Goal: Transaction & Acquisition: Purchase product/service

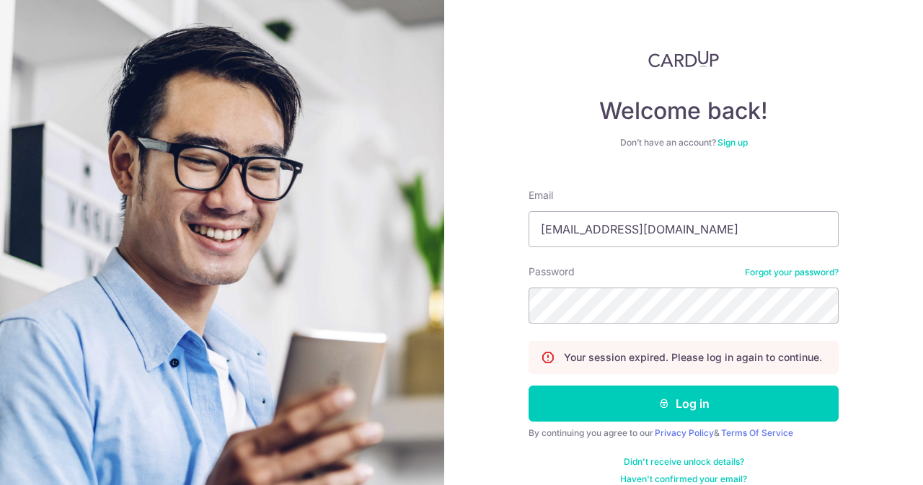
type input "contact@elijahpies.com.sg"
click at [529, 386] on button "Log in" at bounding box center [684, 404] width 310 height 36
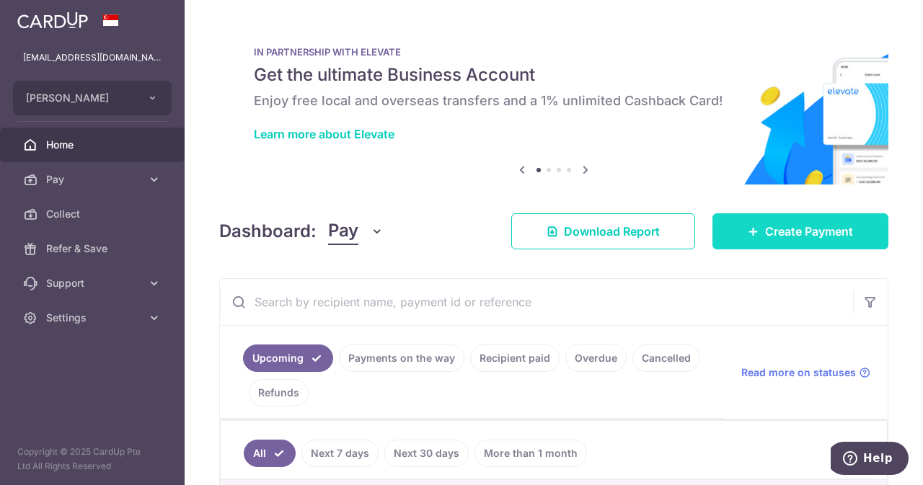
click at [765, 239] on span "Create Payment" at bounding box center [809, 231] width 88 height 17
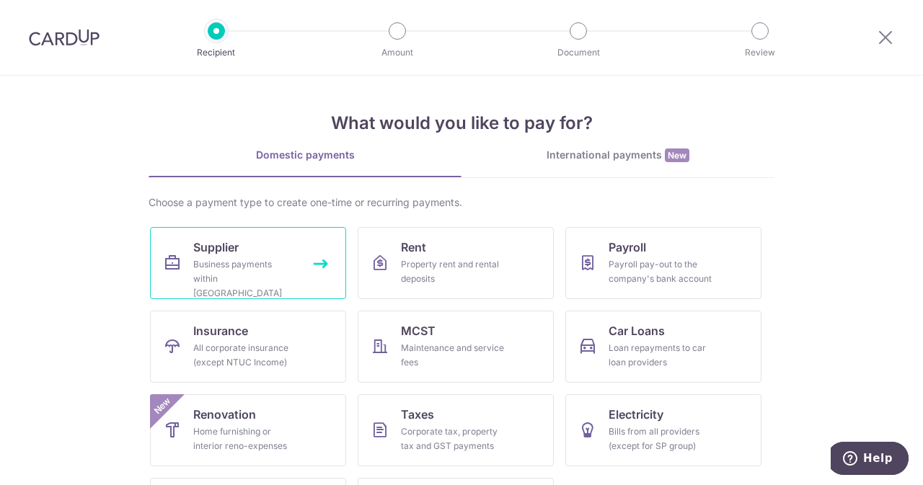
click at [243, 238] on link "Supplier Business payments within [GEOGRAPHIC_DATA]" at bounding box center [248, 263] width 196 height 72
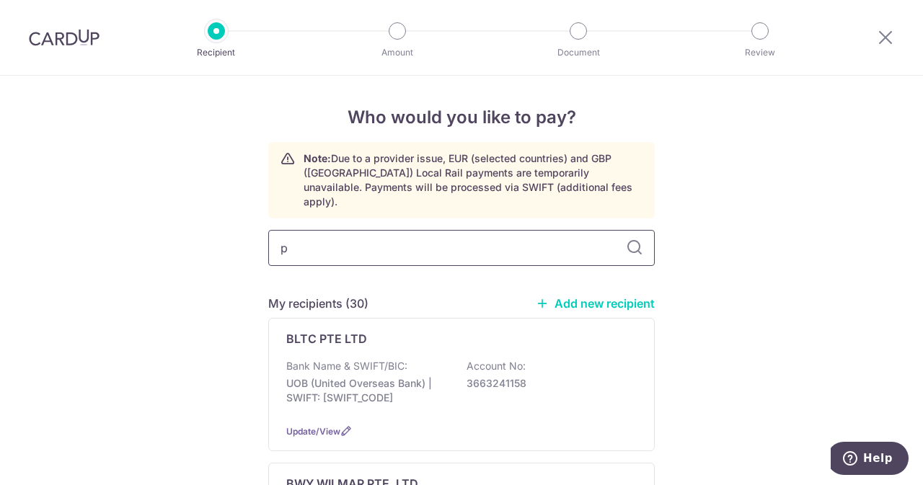
type input "ph"
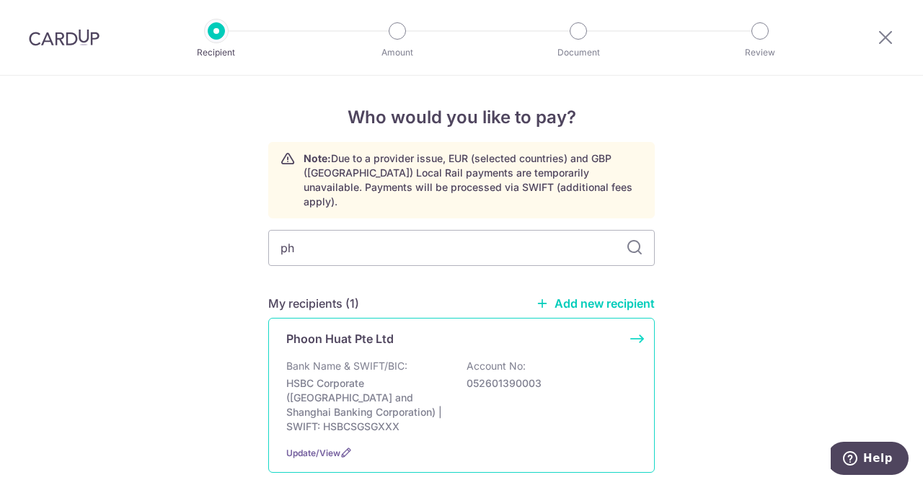
click at [403, 331] on div "Phoon Huat Pte Ltd" at bounding box center [452, 338] width 333 height 17
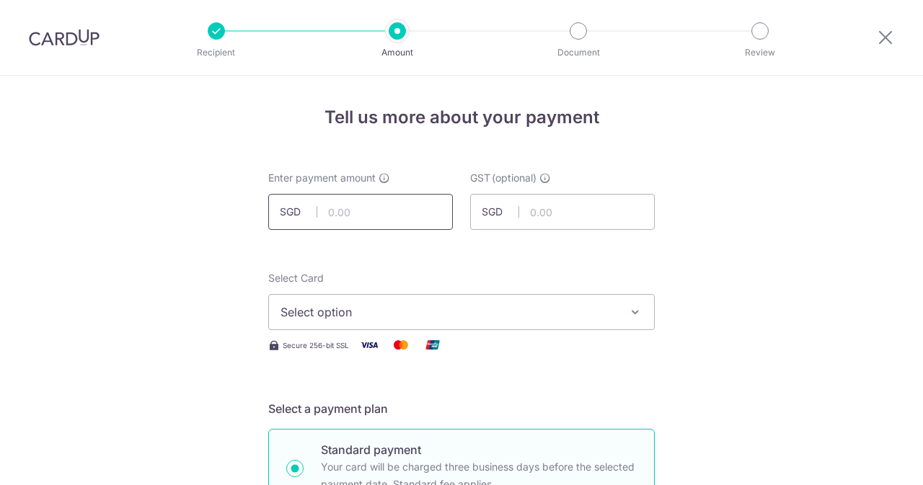
click at [407, 226] on input "text" at bounding box center [360, 212] width 185 height 36
type input "798.50"
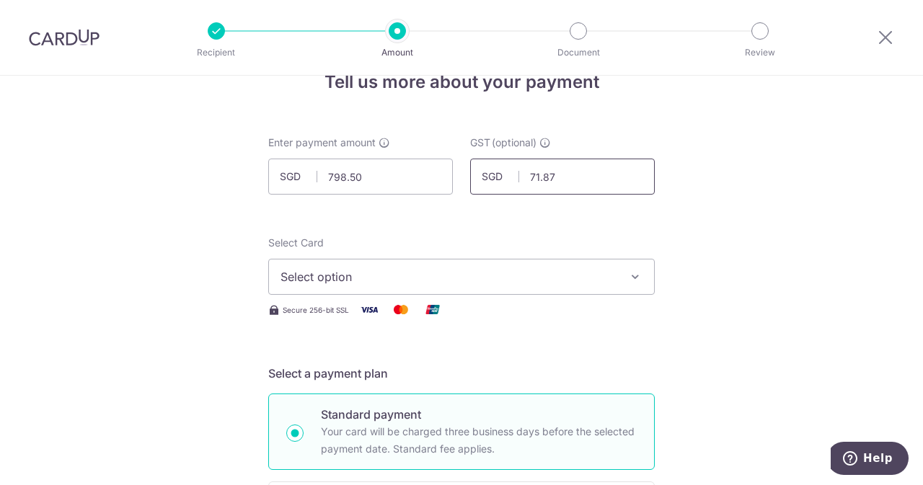
scroll to position [36, 0]
type input "71.87"
click at [403, 268] on span "Select option" at bounding box center [449, 276] width 336 height 17
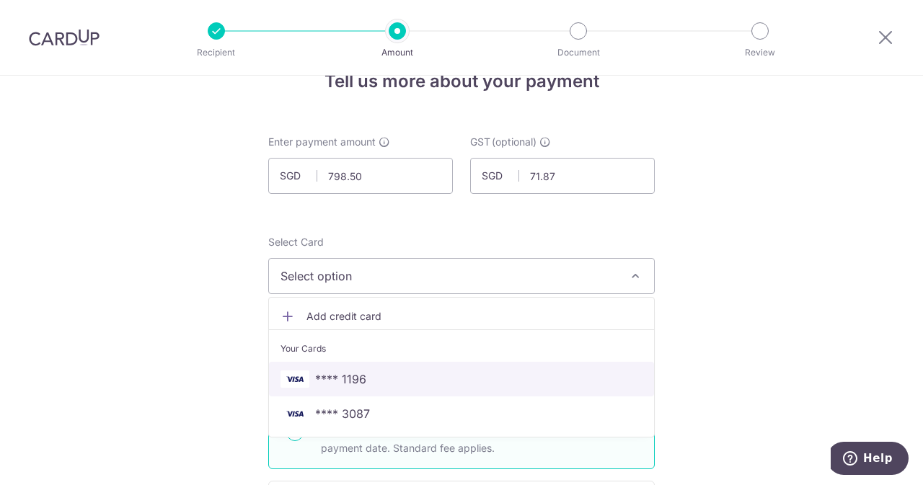
click at [327, 374] on span "**** 1196" at bounding box center [340, 379] width 51 height 17
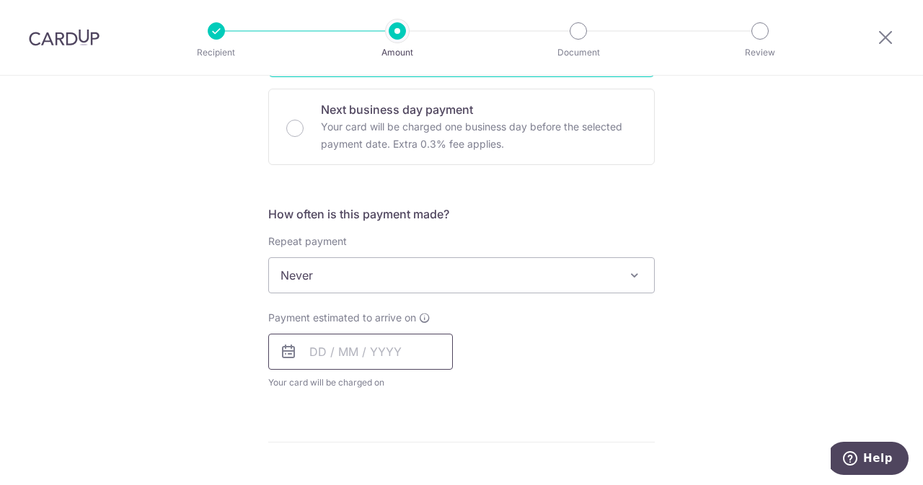
click at [347, 346] on input "text" at bounding box center [360, 352] width 185 height 36
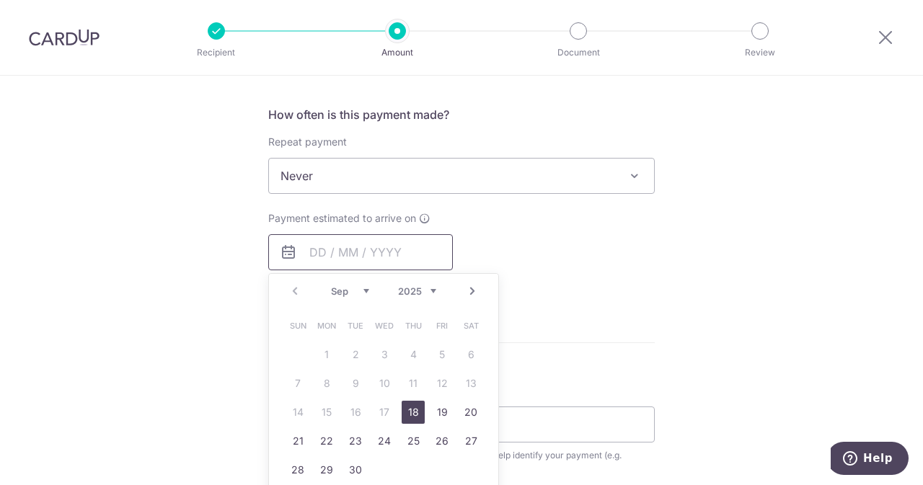
scroll to position [529, 0]
click at [408, 403] on link "18" at bounding box center [413, 411] width 23 height 23
type input "[DATE]"
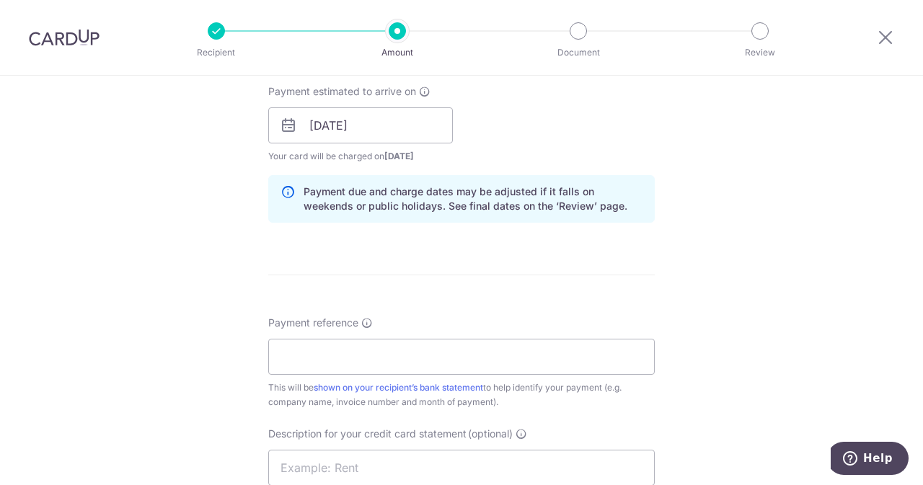
scroll to position [655, 0]
click at [418, 344] on input "Payment reference" at bounding box center [461, 356] width 387 height 36
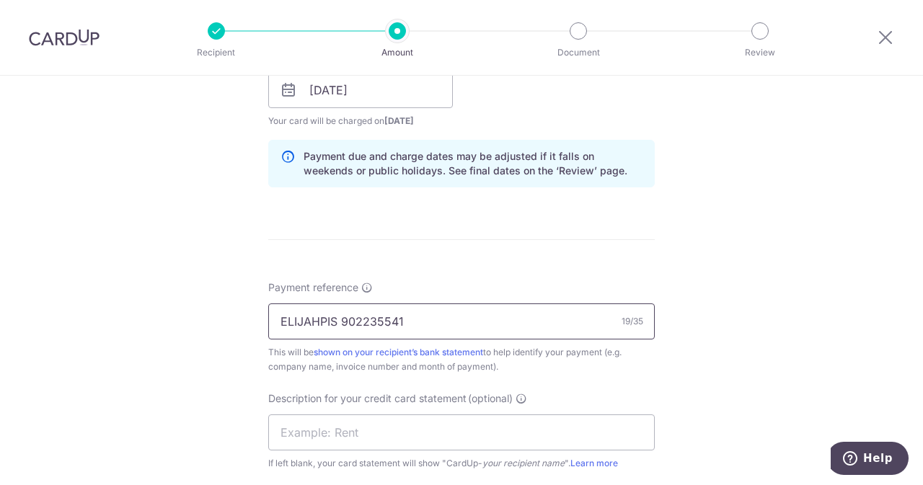
drag, startPoint x: 420, startPoint y: 317, endPoint x: 336, endPoint y: 324, distance: 84.0
click at [336, 324] on input "ELIJAHPIS 902235541" at bounding box center [461, 322] width 387 height 36
click at [327, 319] on input "ELIJAHPIS 902235541" at bounding box center [461, 322] width 387 height 36
type input "ELIJAHPIES 902235541"
click at [360, 427] on input "text" at bounding box center [461, 433] width 387 height 36
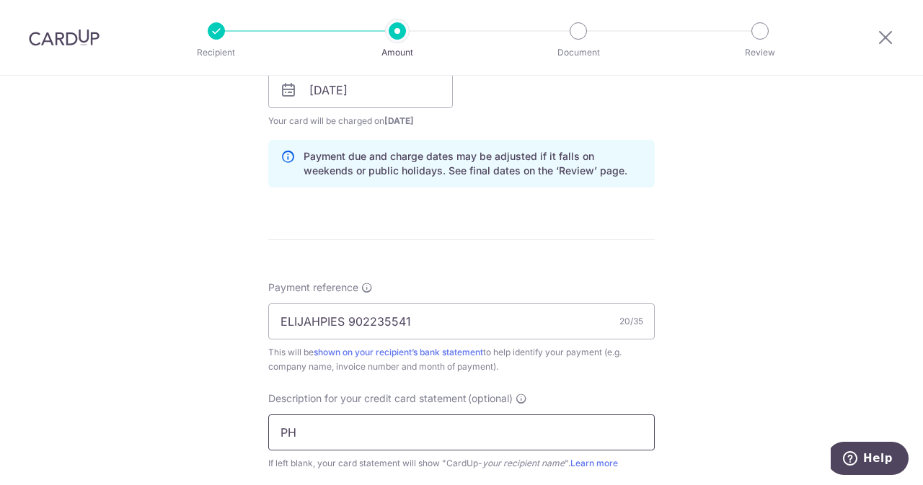
paste input "902235541"
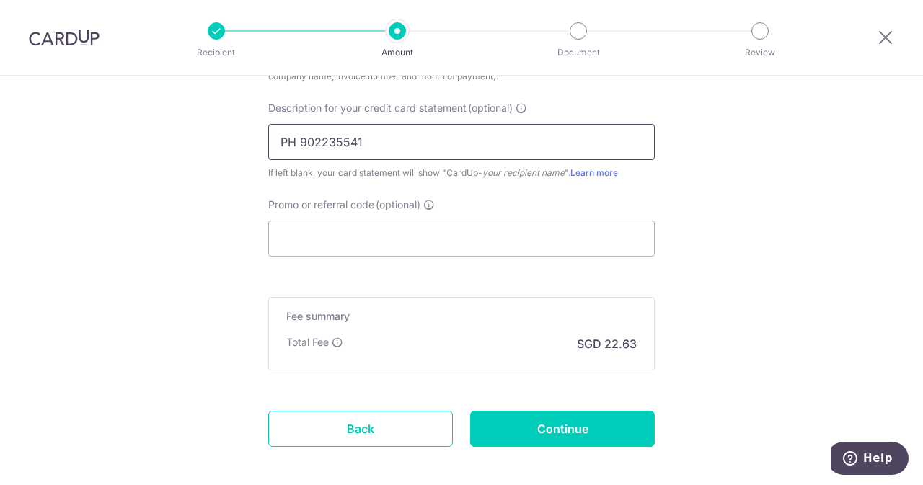
scroll to position [984, 0]
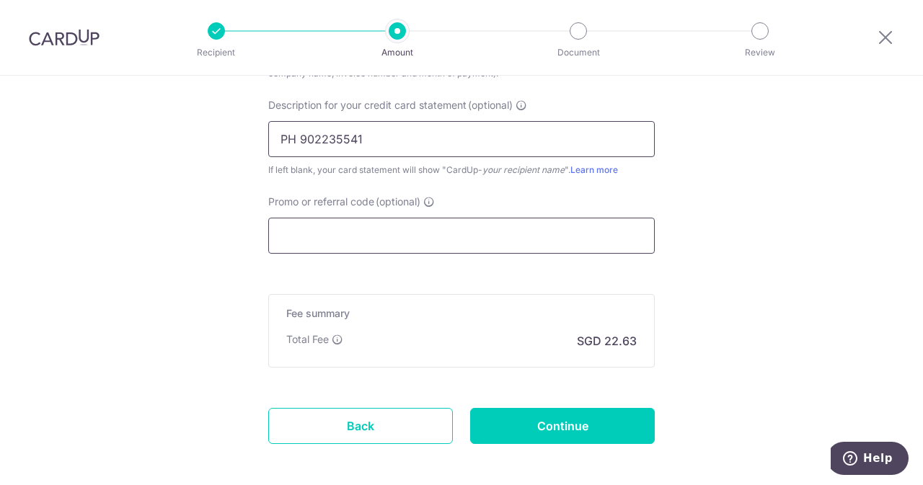
type input "PH 902235541"
click at [397, 241] on input "Promo or referral code (optional)" at bounding box center [461, 236] width 387 height 36
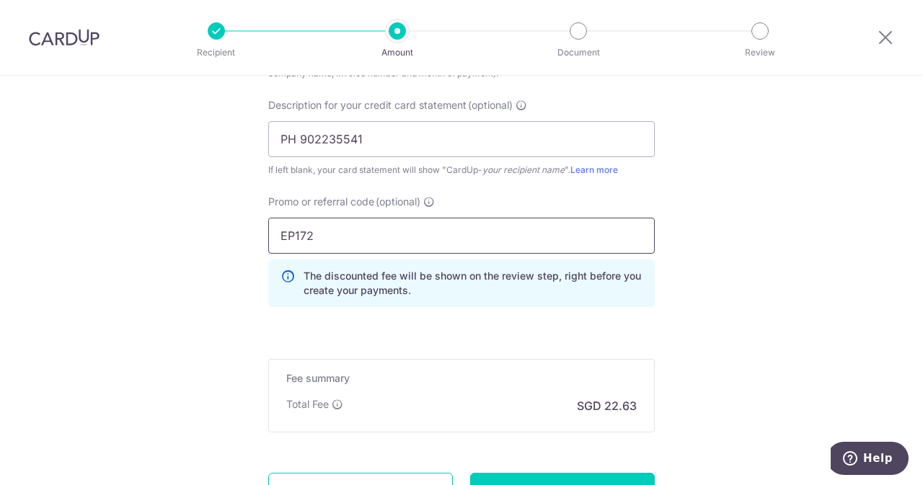
scroll to position [1111, 0]
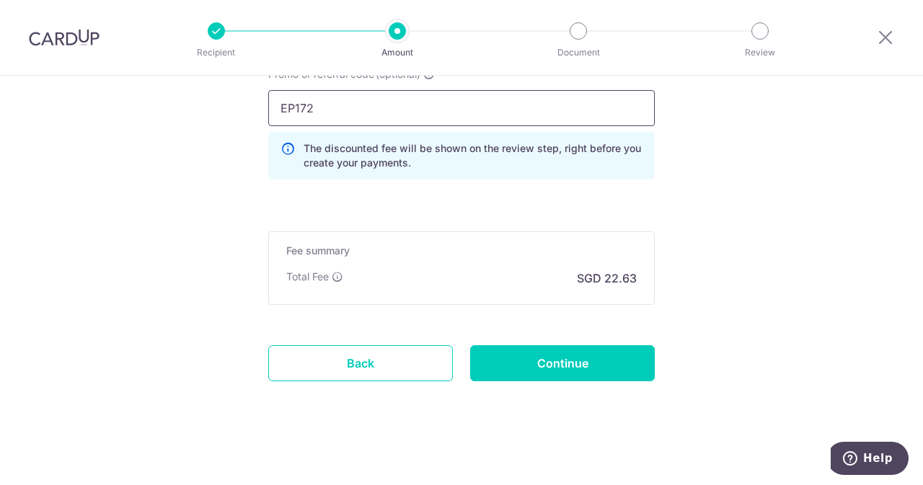
type input "EP172"
click at [538, 366] on input "Continue" at bounding box center [562, 363] width 185 height 36
type input "Create Schedule"
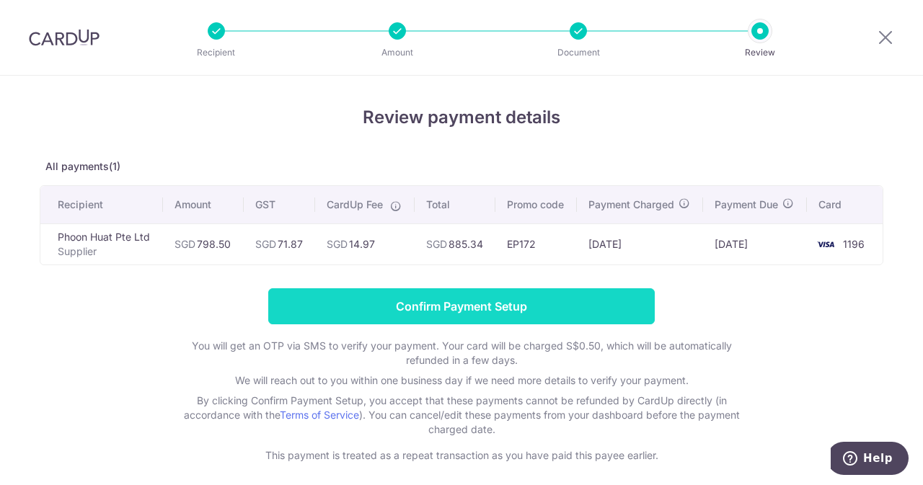
click at [490, 305] on input "Confirm Payment Setup" at bounding box center [461, 306] width 387 height 36
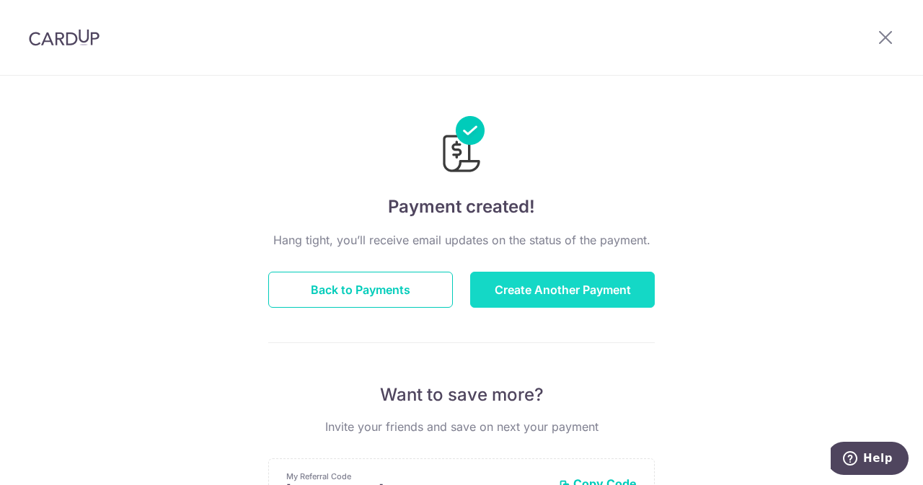
click at [534, 286] on button "Create Another Payment" at bounding box center [562, 290] width 185 height 36
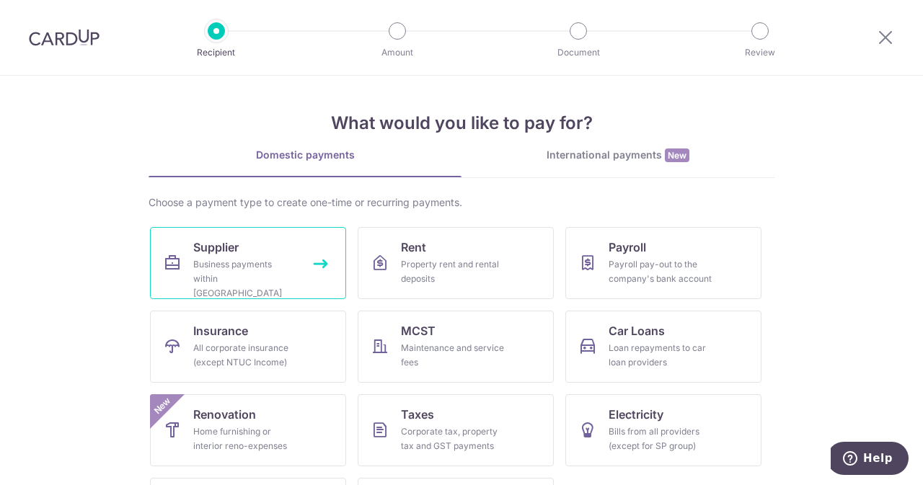
click at [265, 259] on div "Business payments within Singapore" at bounding box center [245, 278] width 104 height 43
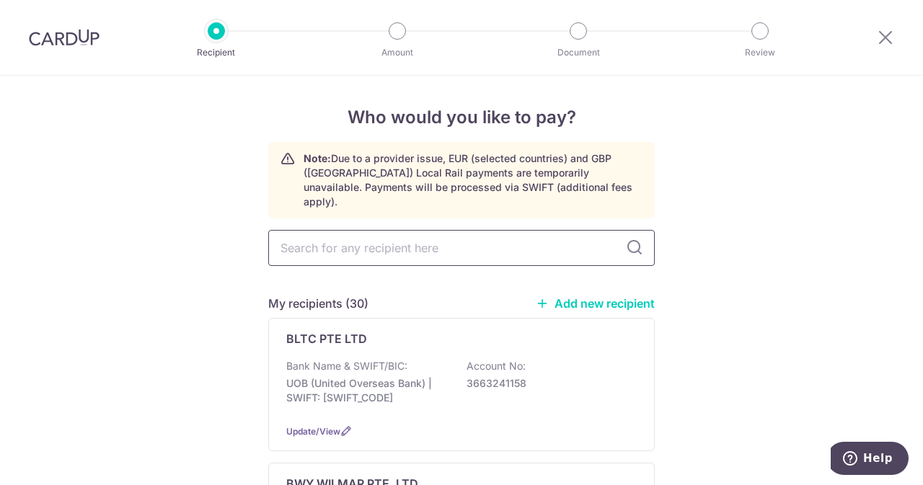
click at [407, 230] on input "text" at bounding box center [461, 248] width 387 height 36
type input "PH"
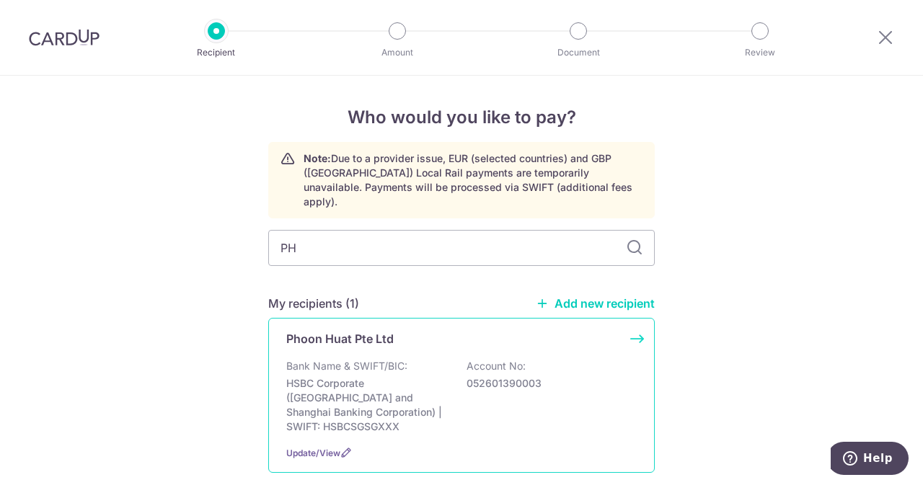
click at [385, 332] on div "Phoon Huat Pte Ltd Bank Name & SWIFT/BIC: HSBC Corporate (Hongkong and Shanghai…" at bounding box center [461, 395] width 387 height 155
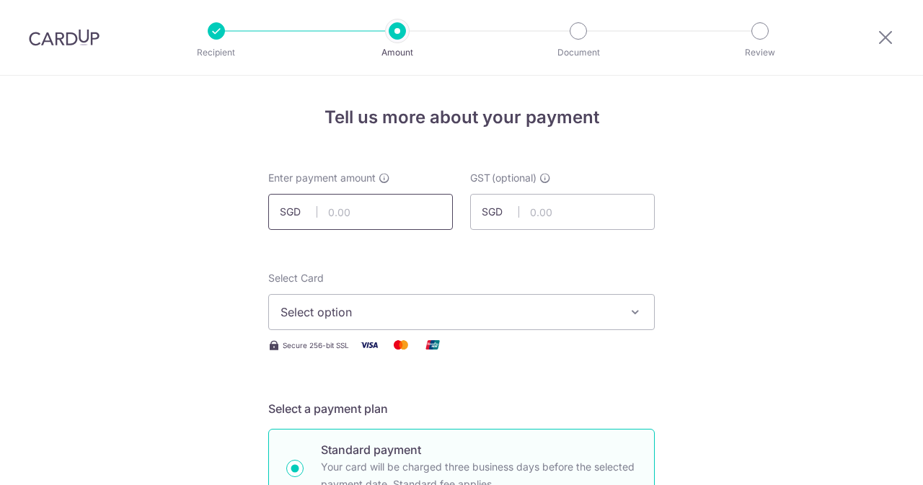
click at [384, 200] on input "text" at bounding box center [360, 212] width 185 height 36
click at [384, 211] on input "text" at bounding box center [360, 212] width 185 height 36
type input "217.90"
type input "19.61"
click at [408, 300] on button "Select option" at bounding box center [461, 312] width 387 height 36
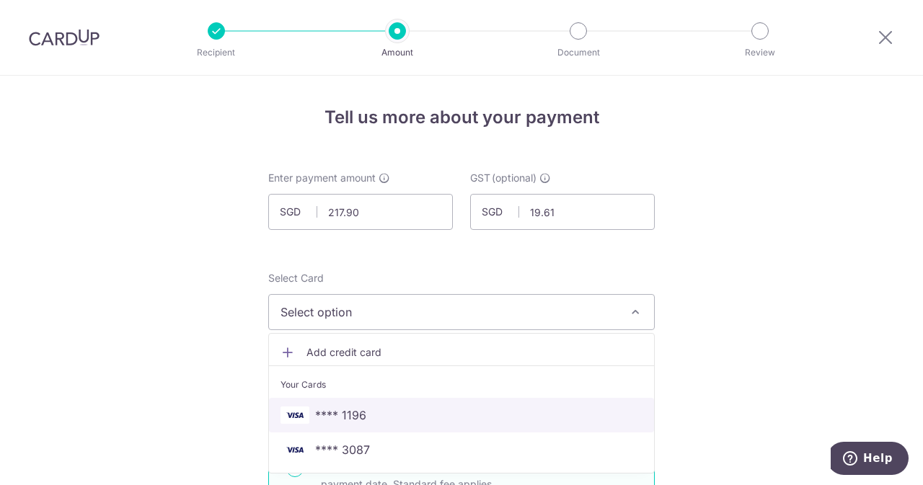
click at [369, 418] on span "**** 1196" at bounding box center [462, 415] width 362 height 17
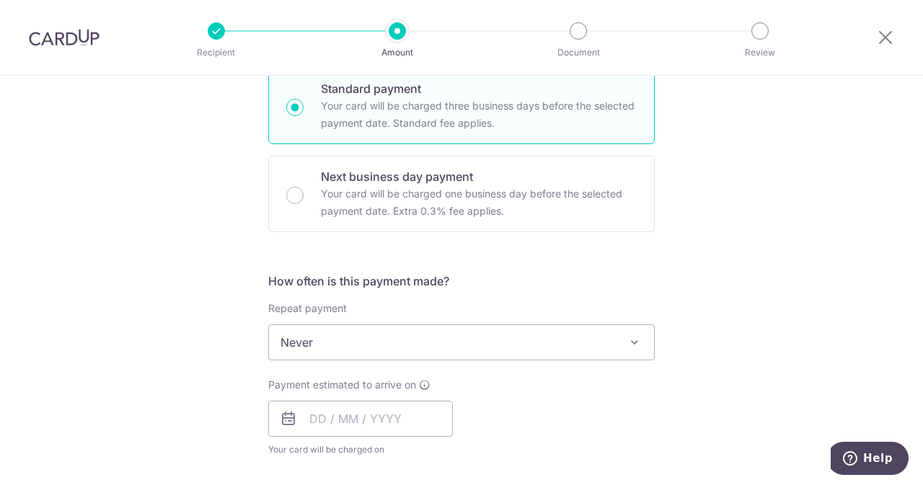
scroll to position [587, 0]
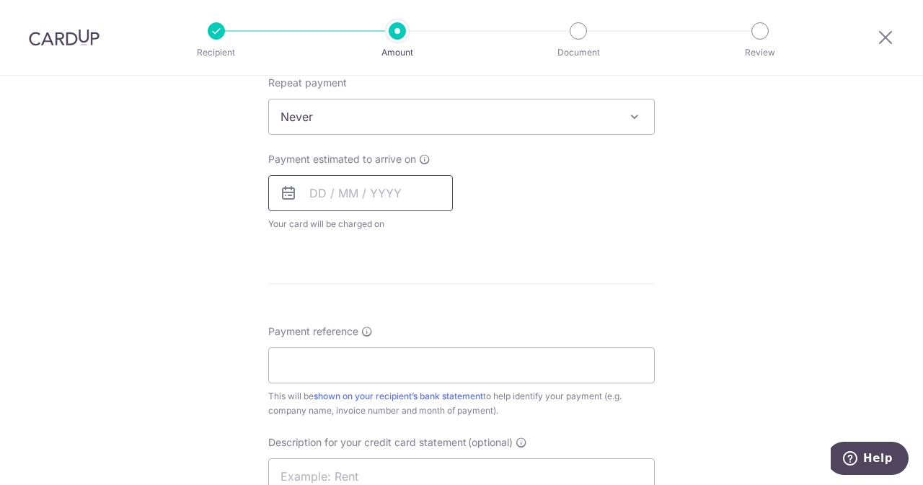
click at [345, 194] on input "text" at bounding box center [360, 193] width 185 height 36
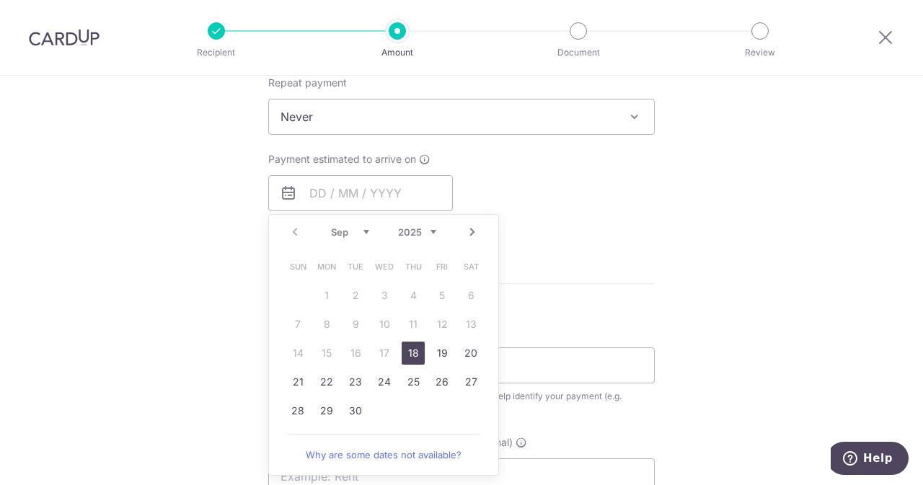
click at [418, 353] on link "18" at bounding box center [413, 353] width 23 height 23
type input "[DATE]"
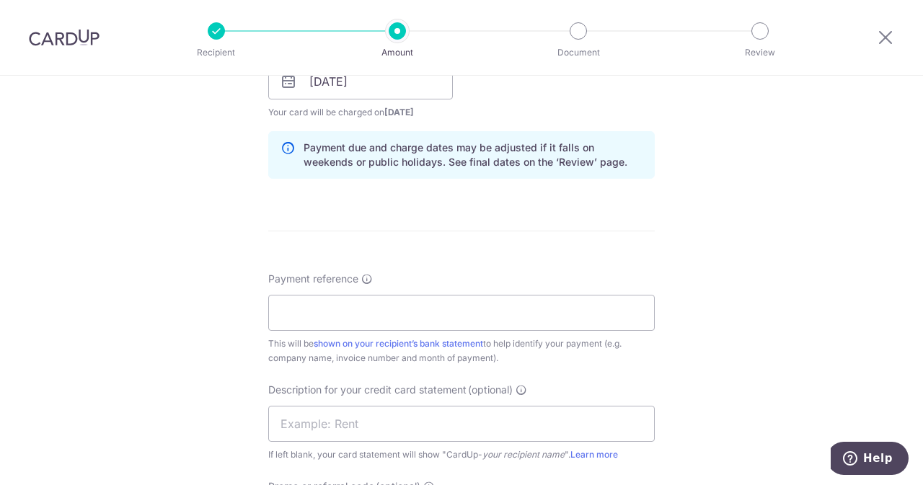
scroll to position [699, 0]
click at [449, 306] on input "Payment reference" at bounding box center [461, 312] width 387 height 36
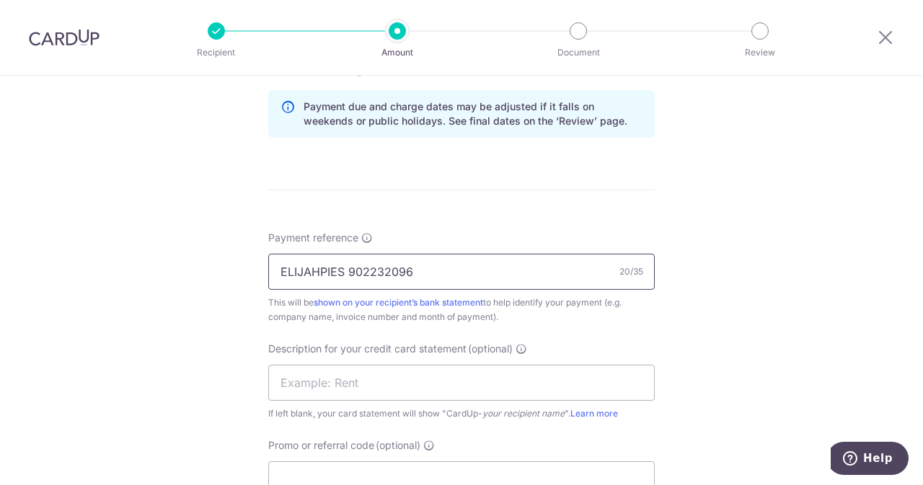
drag, startPoint x: 431, startPoint y: 266, endPoint x: 343, endPoint y: 278, distance: 88.0
click at [343, 278] on input "ELIJAHPIES 902232096" at bounding box center [461, 272] width 387 height 36
type input "ELIJAHPIES 902232096"
click at [346, 378] on input "text" at bounding box center [461, 383] width 387 height 36
paste input "902232096"
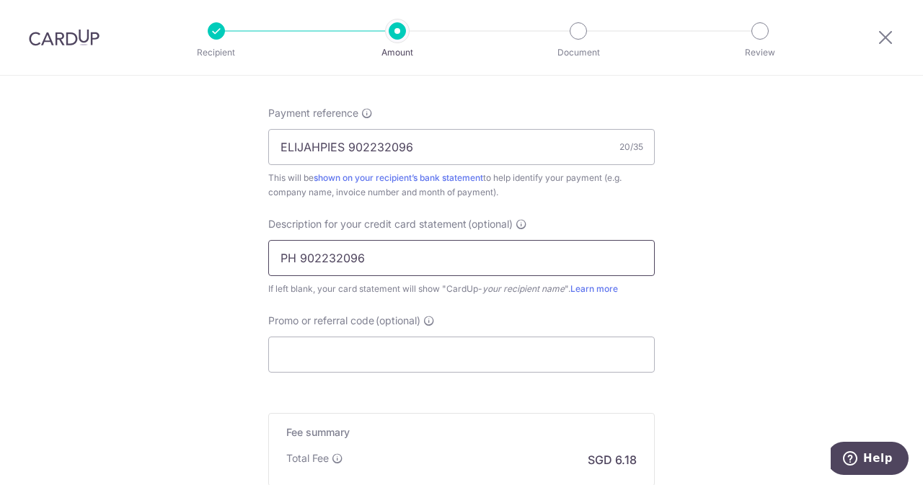
scroll to position [865, 0]
type input "PH 902232096"
click at [376, 352] on input "Promo or referral code (optional)" at bounding box center [461, 354] width 387 height 36
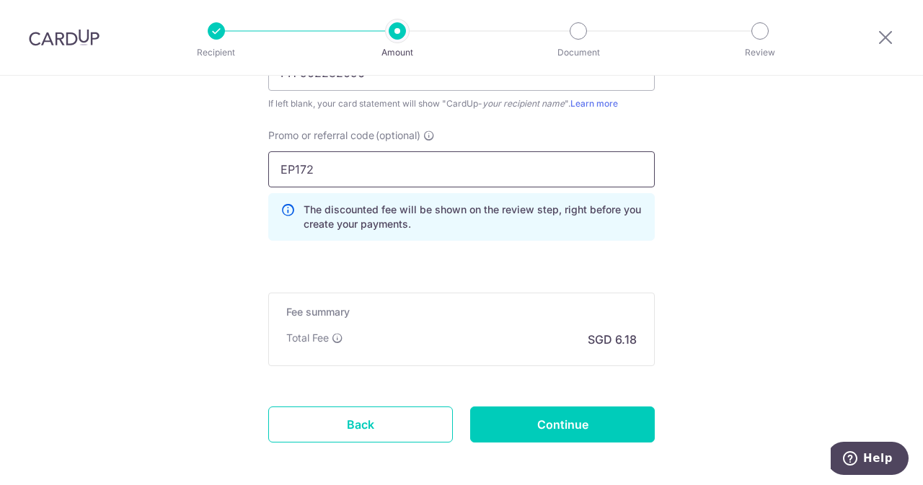
scroll to position [1058, 0]
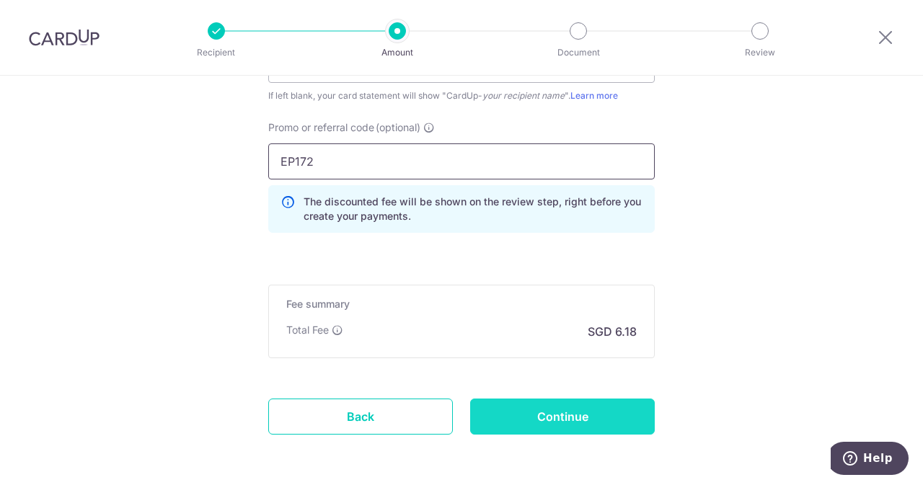
type input "EP172"
click at [522, 410] on input "Continue" at bounding box center [562, 417] width 185 height 36
type input "Create Schedule"
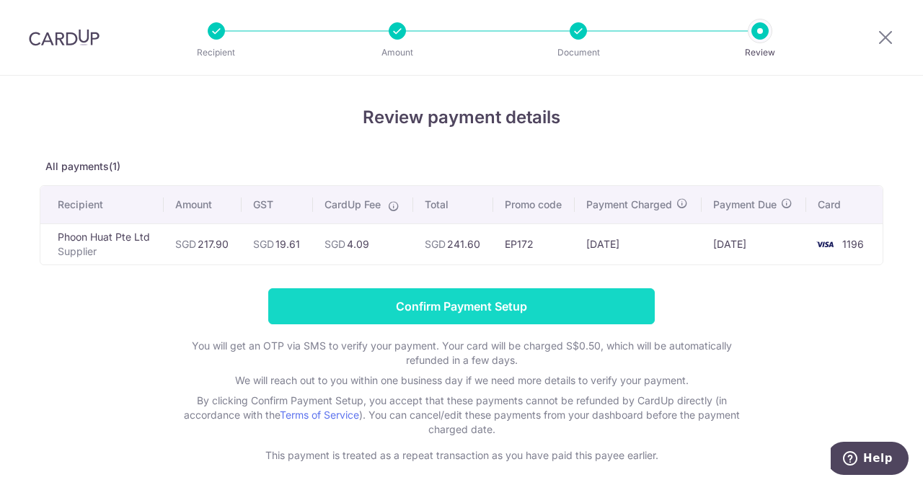
click at [424, 321] on input "Confirm Payment Setup" at bounding box center [461, 306] width 387 height 36
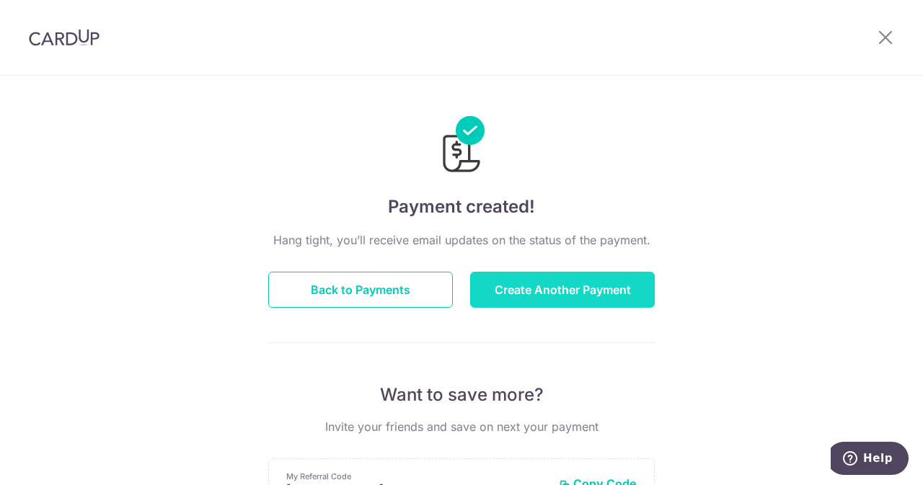
click at [500, 306] on button "Create Another Payment" at bounding box center [562, 290] width 185 height 36
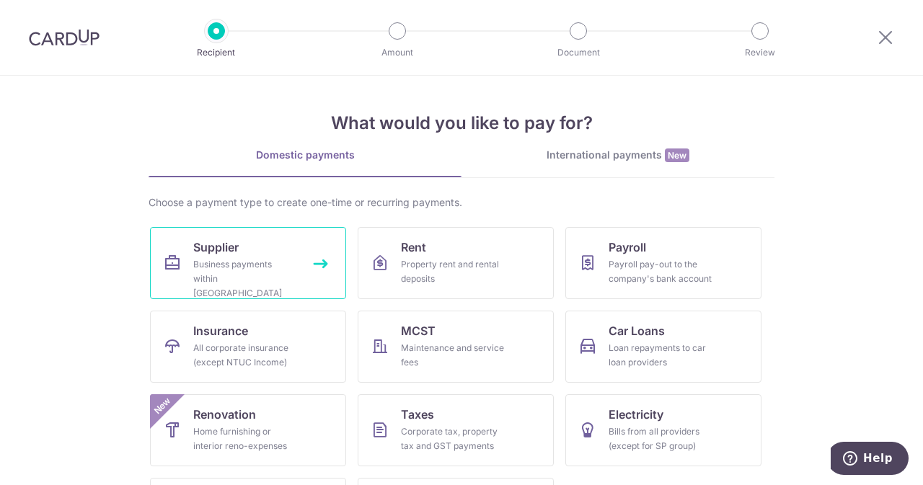
click at [262, 260] on div "Business payments within Singapore" at bounding box center [245, 278] width 104 height 43
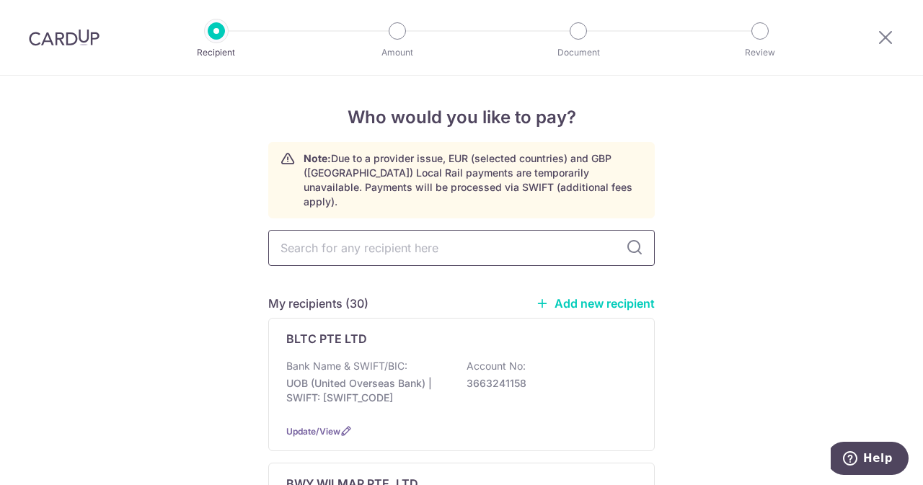
click at [410, 249] on input "text" at bounding box center [461, 248] width 387 height 36
type input "INDO"
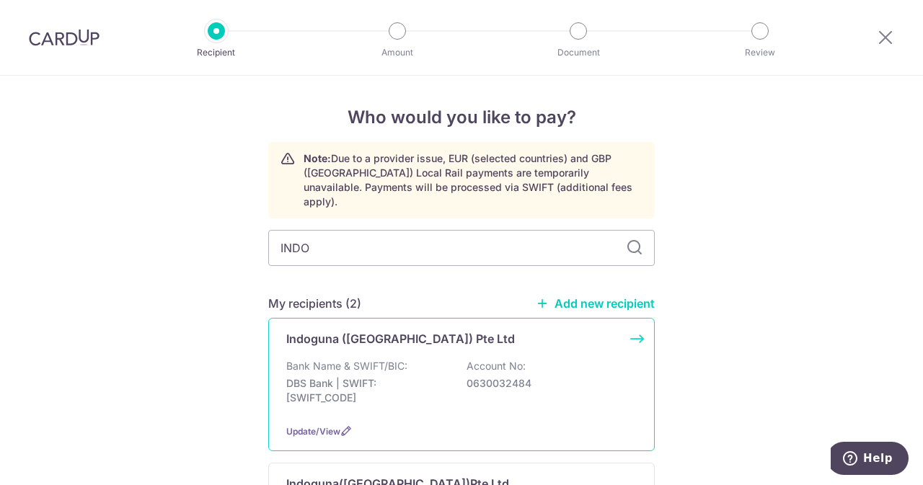
click at [425, 376] on p "DBS Bank | SWIFT: DBSSSGSGXXX" at bounding box center [367, 390] width 162 height 29
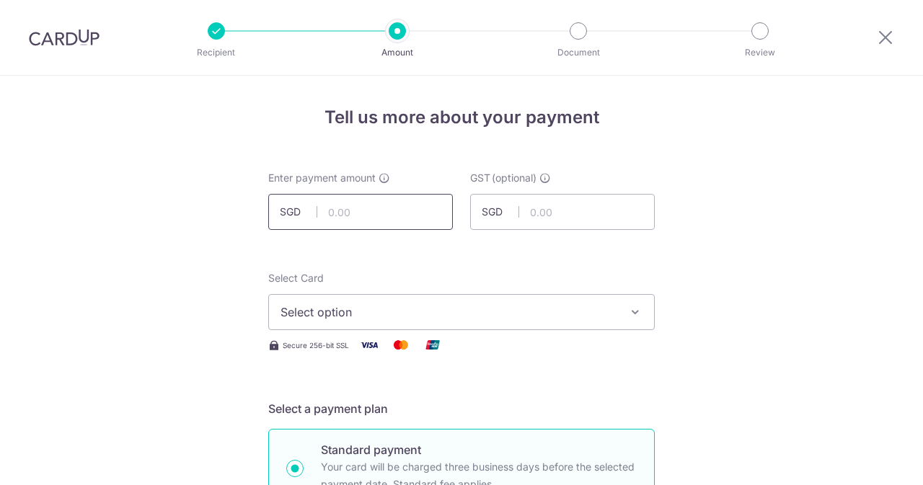
click at [377, 212] on input "text" at bounding box center [360, 212] width 185 height 36
type input "572.20"
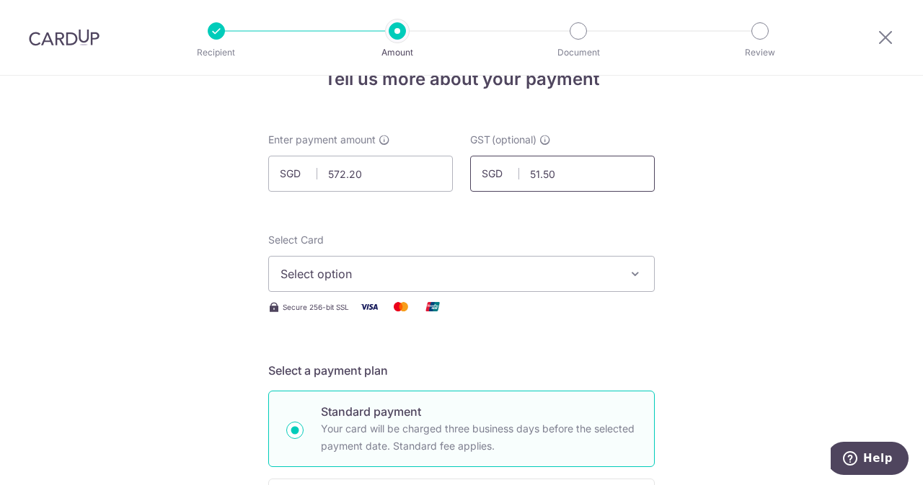
scroll to position [39, 0]
type input "51.50"
click at [341, 281] on span "Select option" at bounding box center [449, 273] width 336 height 17
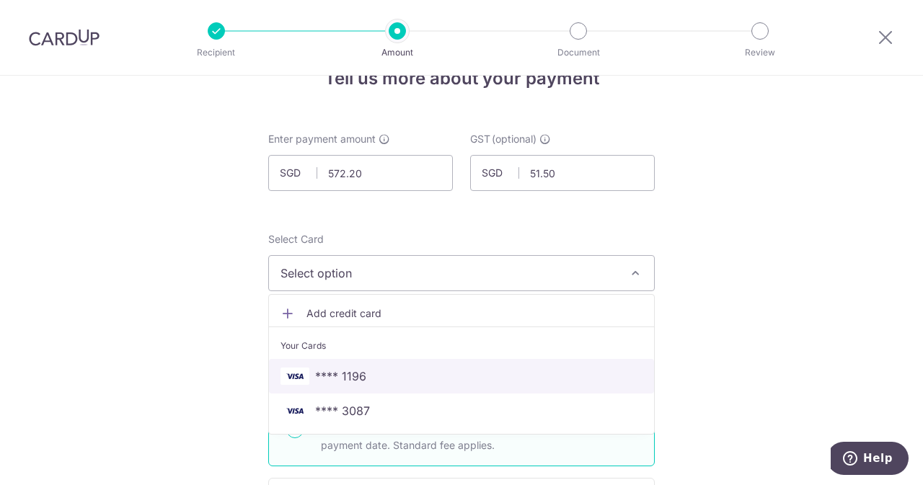
click at [340, 387] on link "**** 1196" at bounding box center [461, 376] width 385 height 35
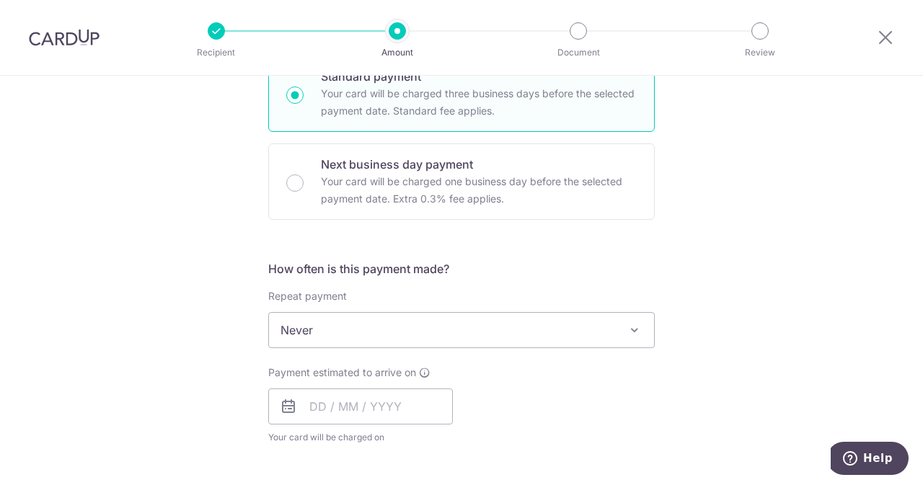
scroll to position [440, 0]
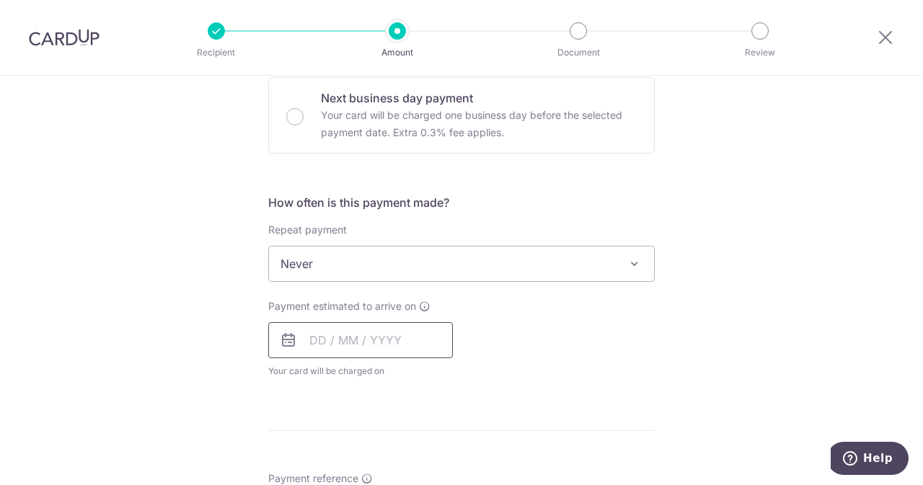
click at [381, 335] on input "text" at bounding box center [360, 340] width 185 height 36
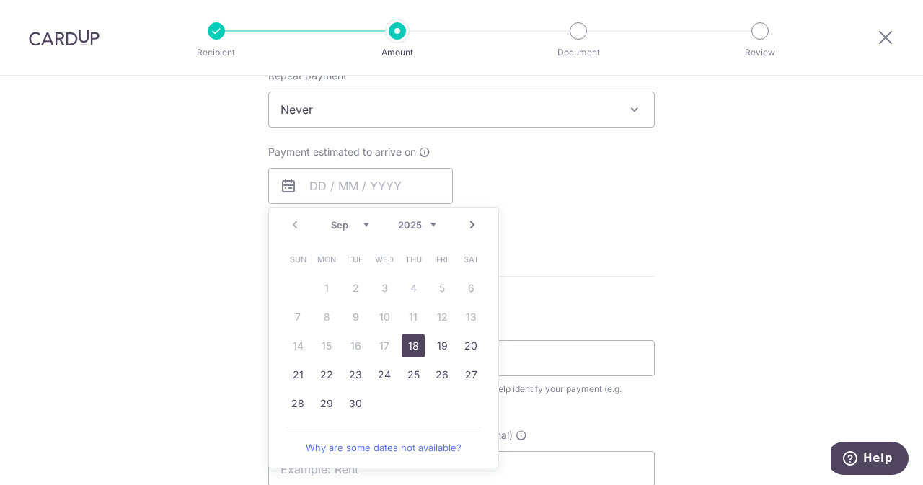
click at [414, 343] on link "18" at bounding box center [413, 346] width 23 height 23
type input "[DATE]"
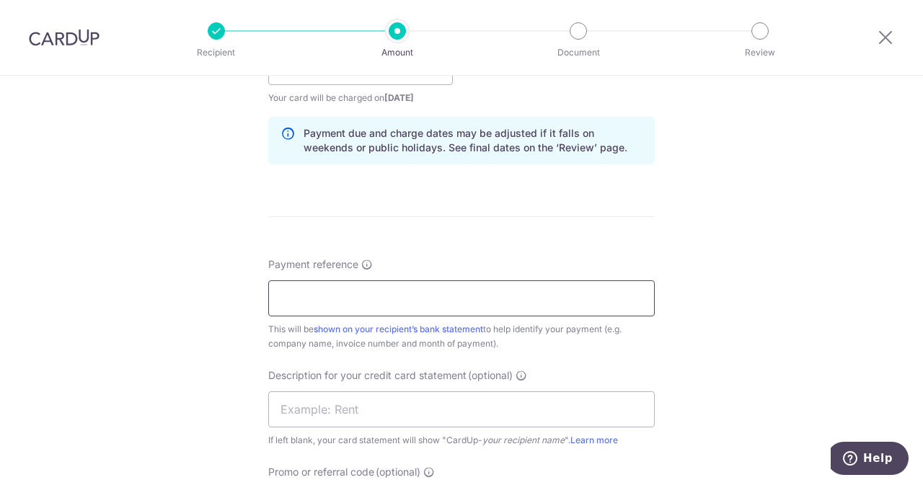
scroll to position [714, 0]
click at [526, 286] on input "Payment reference" at bounding box center [461, 298] width 387 height 36
drag, startPoint x: 447, startPoint y: 291, endPoint x: 345, endPoint y: 293, distance: 102.4
click at [345, 293] on input "ELIJAHPIES 5010595623" at bounding box center [461, 298] width 387 height 36
type input "ELIJAHPIES 5010595623"
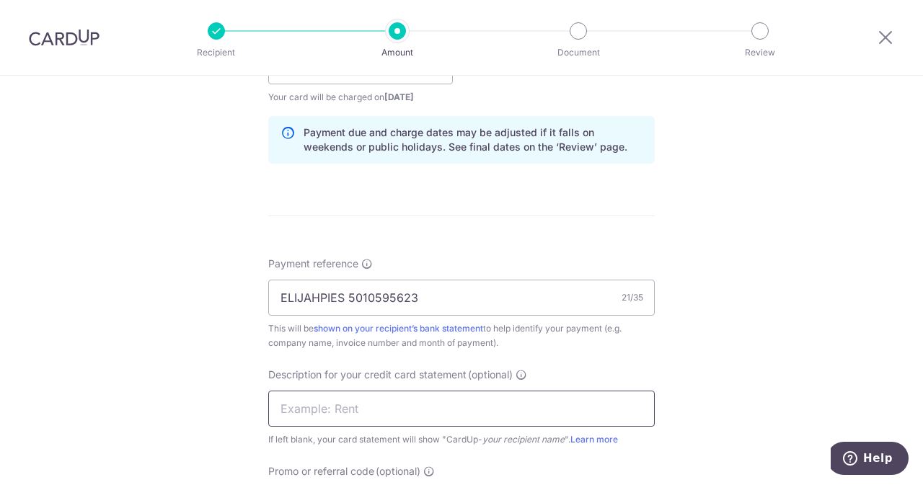
click at [381, 423] on input "text" at bounding box center [461, 409] width 387 height 36
paste input "5010595623"
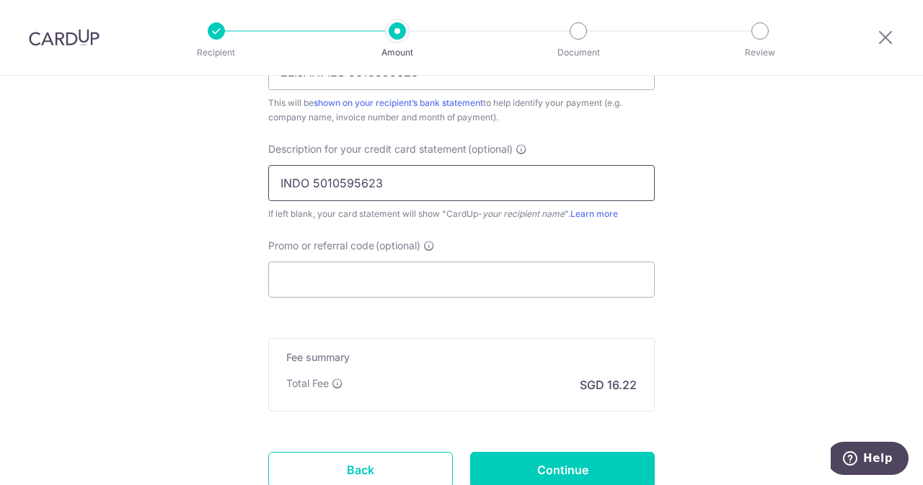
scroll to position [941, 0]
type input "INDO 5010595623"
click at [328, 271] on input "Promo or referral code (optional)" at bounding box center [461, 278] width 387 height 36
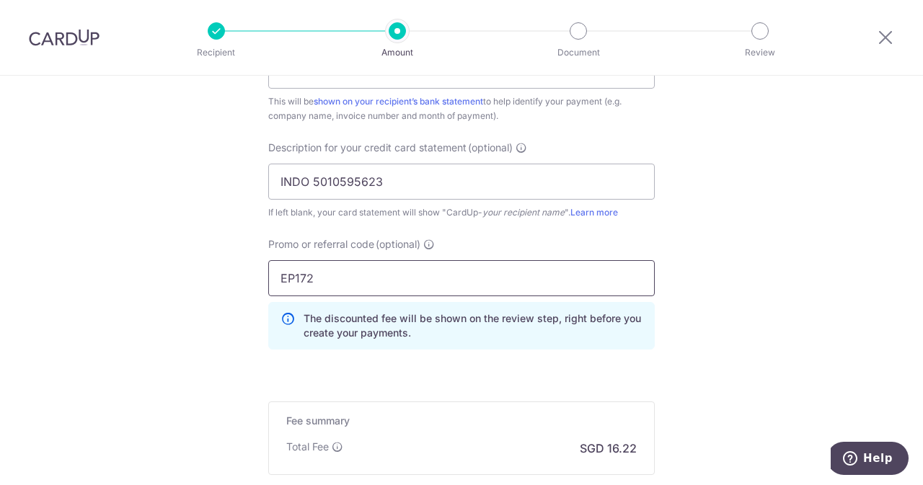
scroll to position [1111, 0]
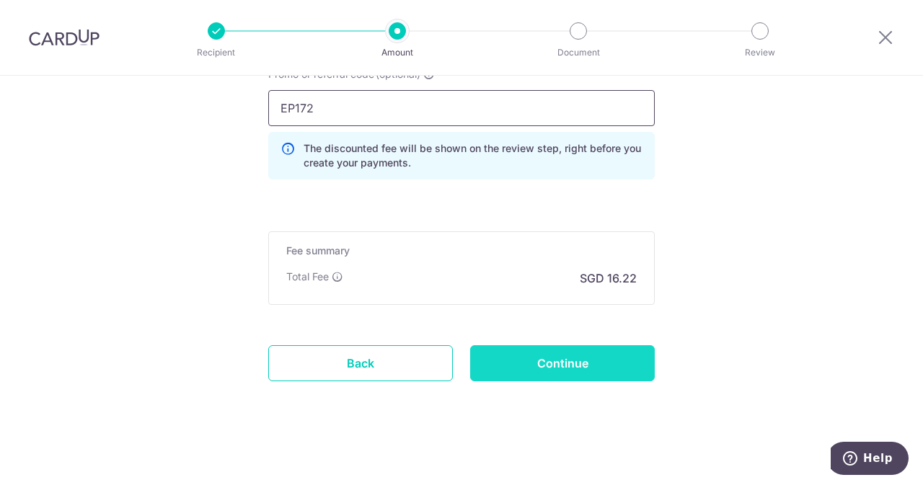
type input "EP172"
click at [499, 370] on input "Continue" at bounding box center [562, 363] width 185 height 36
type input "Create Schedule"
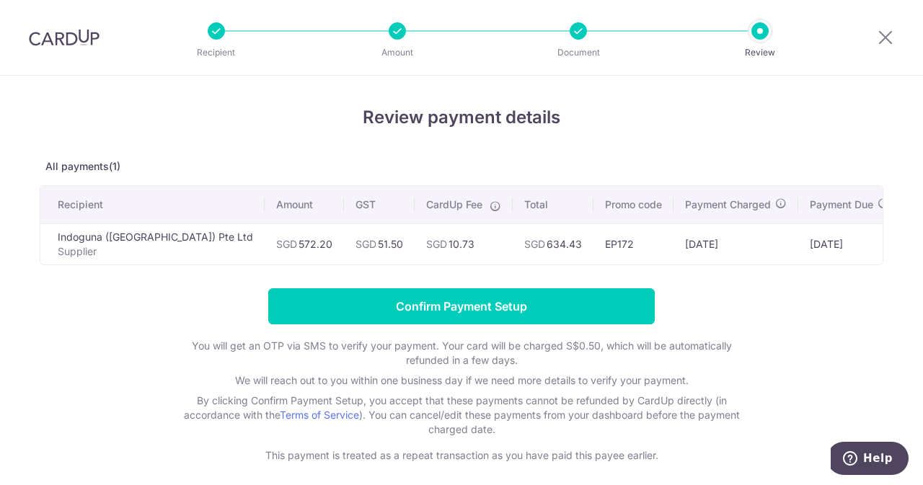
click at [458, 333] on form "Confirm Payment Setup You will get an OTP via SMS to verify your payment. Your …" at bounding box center [462, 375] width 844 height 175
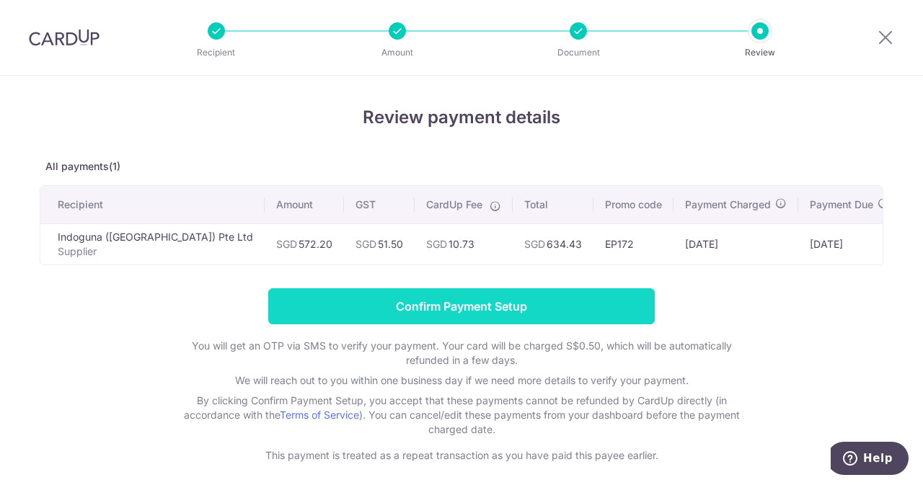
click at [427, 314] on input "Confirm Payment Setup" at bounding box center [461, 306] width 387 height 36
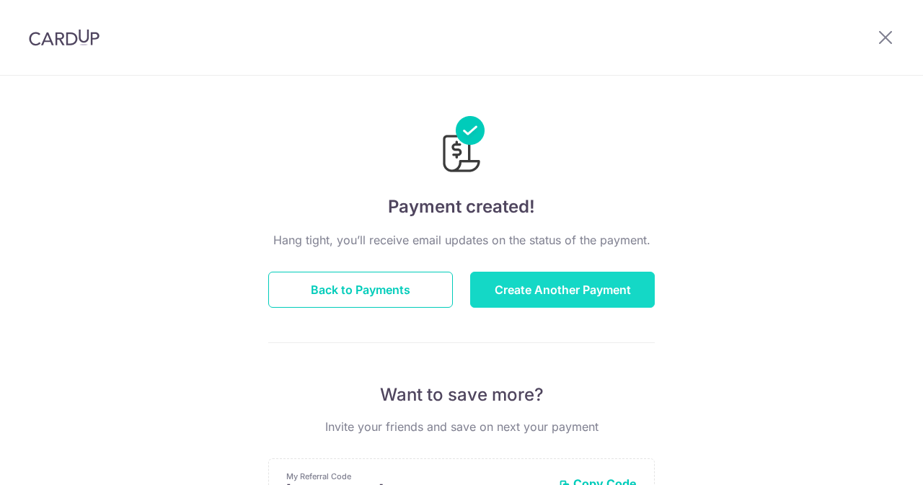
click at [562, 287] on button "Create Another Payment" at bounding box center [562, 290] width 185 height 36
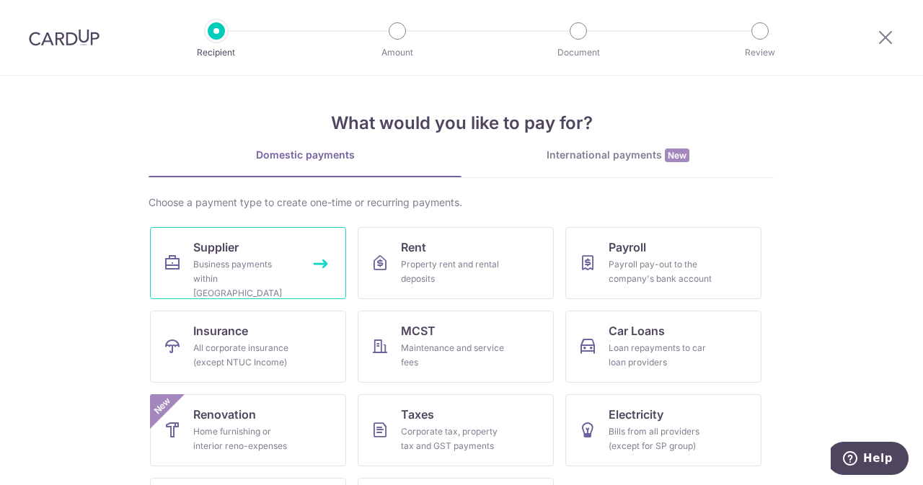
click at [230, 265] on div "Business payments within Singapore" at bounding box center [245, 278] width 104 height 43
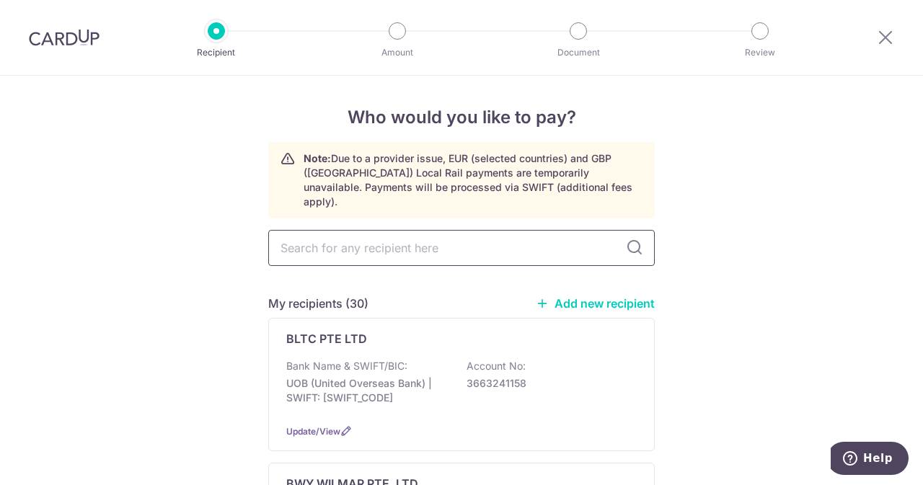
click at [400, 246] on input "text" at bounding box center [461, 248] width 387 height 36
type input "R"
type input "ORCHARD"
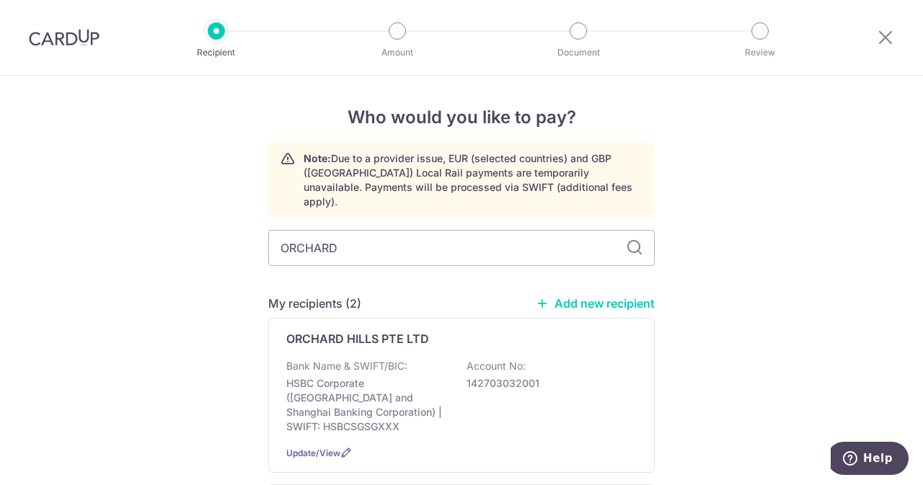
click at [434, 340] on div "ORCHARD HILLS PTE LTD Bank Name & SWIFT/BIC: HSBC Corporate (Hongkong and Shang…" at bounding box center [461, 395] width 387 height 155
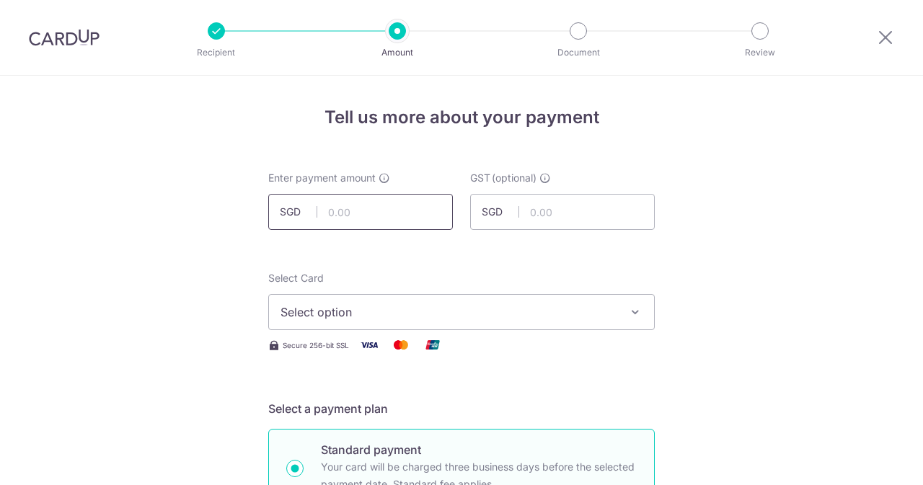
click at [371, 221] on input "text" at bounding box center [360, 212] width 185 height 36
type input "360.00"
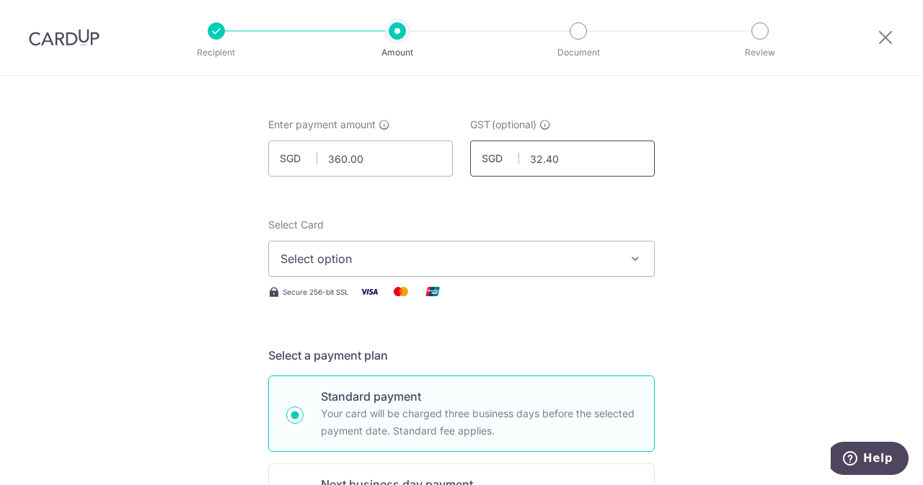
scroll to position [58, 0]
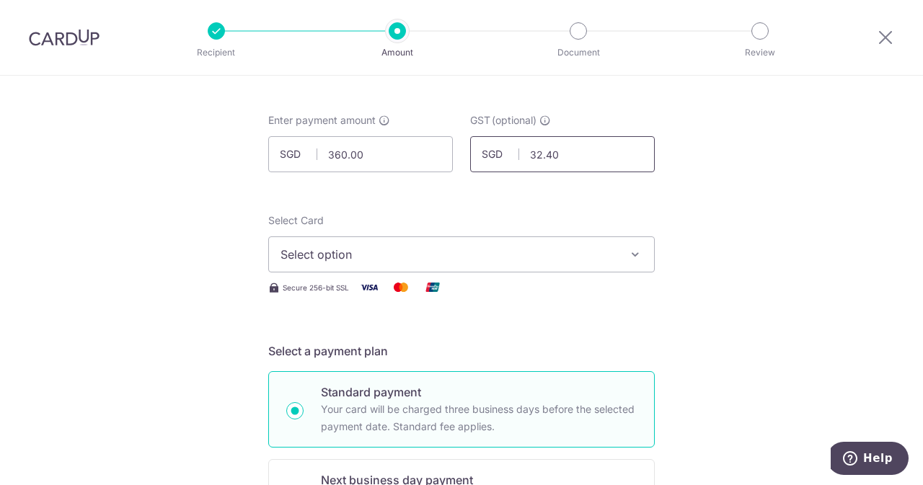
type input "32.40"
click at [355, 247] on span "Select option" at bounding box center [449, 254] width 336 height 17
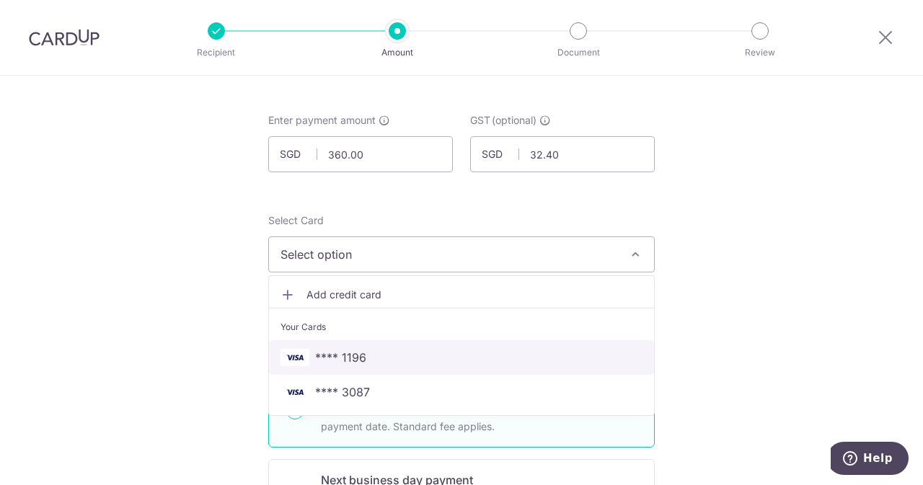
click at [334, 364] on span "**** 1196" at bounding box center [340, 357] width 51 height 17
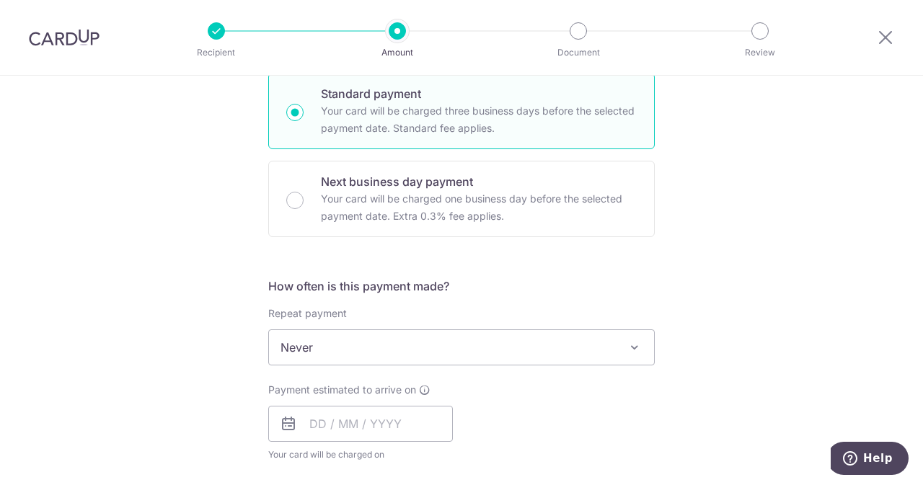
scroll to position [534, 0]
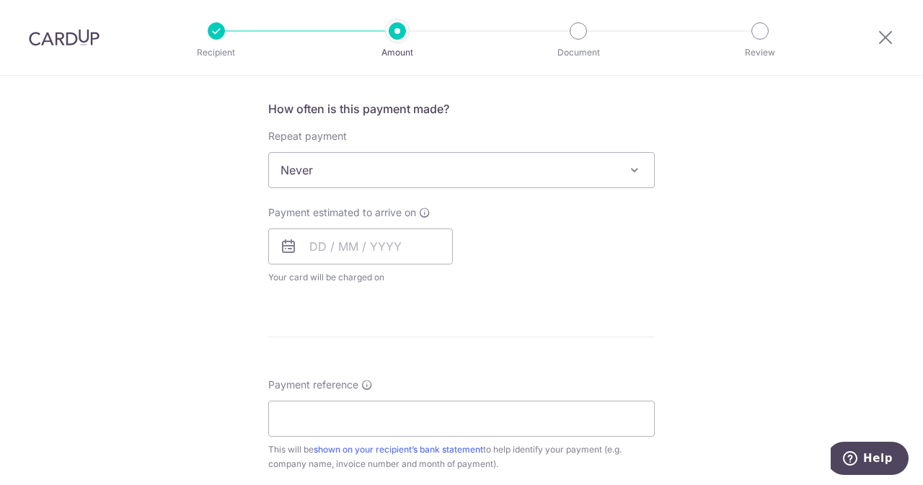
click at [372, 281] on span "Your card will be charged on for the first payment" at bounding box center [360, 277] width 185 height 14
click at [335, 249] on input "text" at bounding box center [360, 247] width 185 height 36
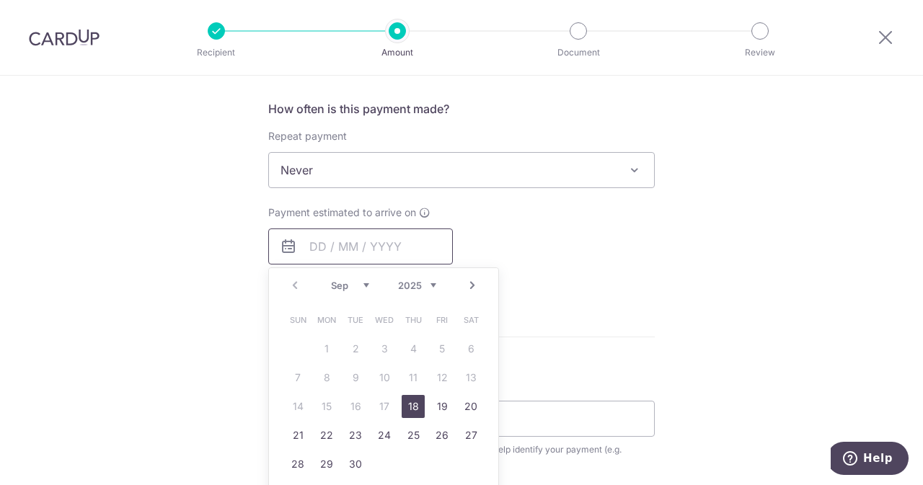
scroll to position [614, 0]
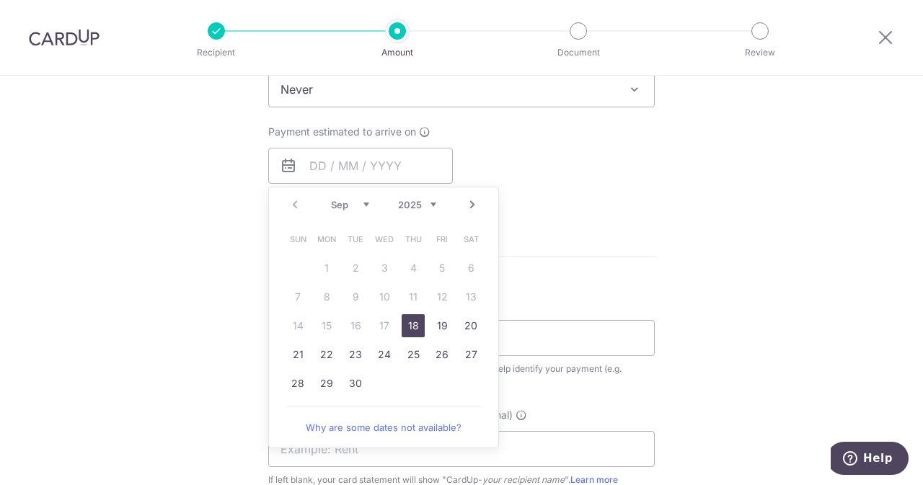
click at [408, 330] on link "18" at bounding box center [413, 325] width 23 height 23
type input "[DATE]"
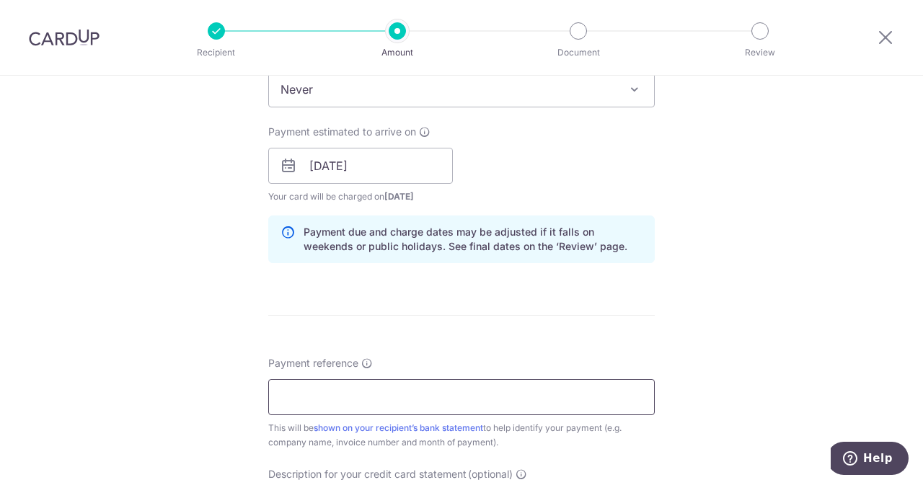
click at [373, 402] on input "Payment reference" at bounding box center [461, 397] width 387 height 36
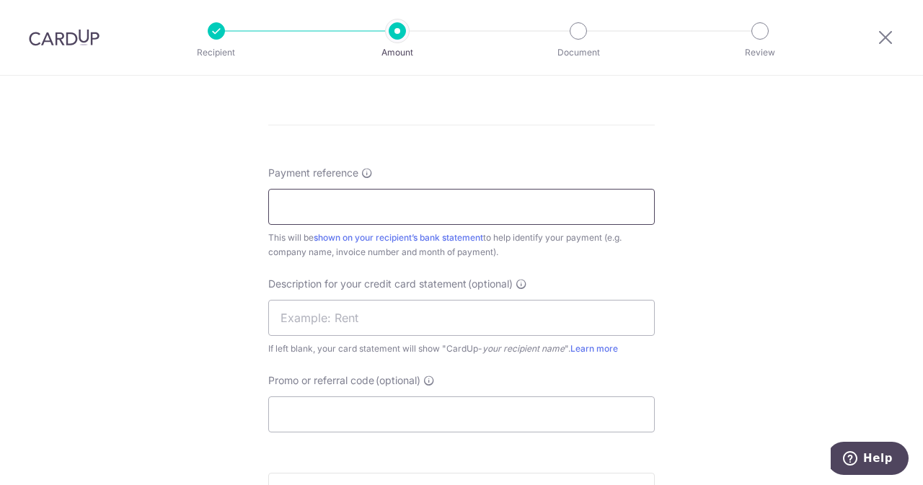
scroll to position [806, 0]
drag, startPoint x: 406, startPoint y: 209, endPoint x: 346, endPoint y: 213, distance: 60.0
click at [346, 213] on input "ELIJAHPIES 107324" at bounding box center [461, 205] width 387 height 36
type input "ELIJAHPIES 107324"
click at [343, 317] on input "text" at bounding box center [461, 317] width 387 height 36
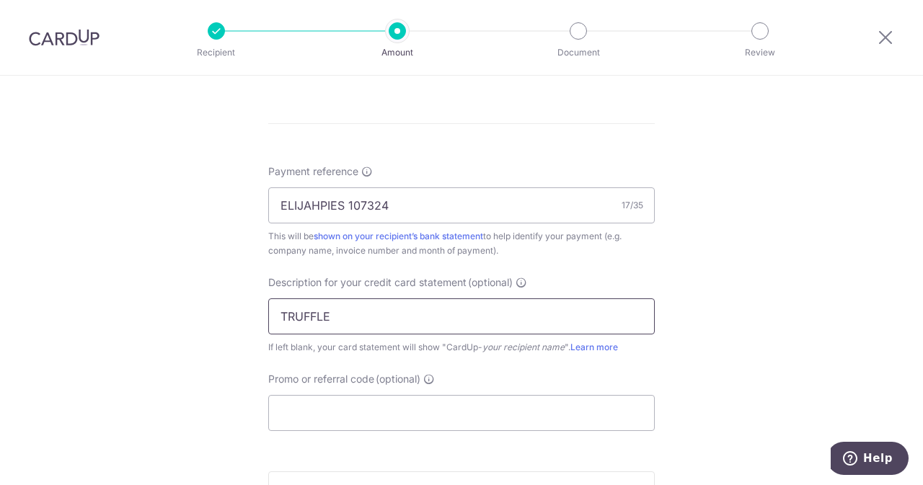
paste input "107324"
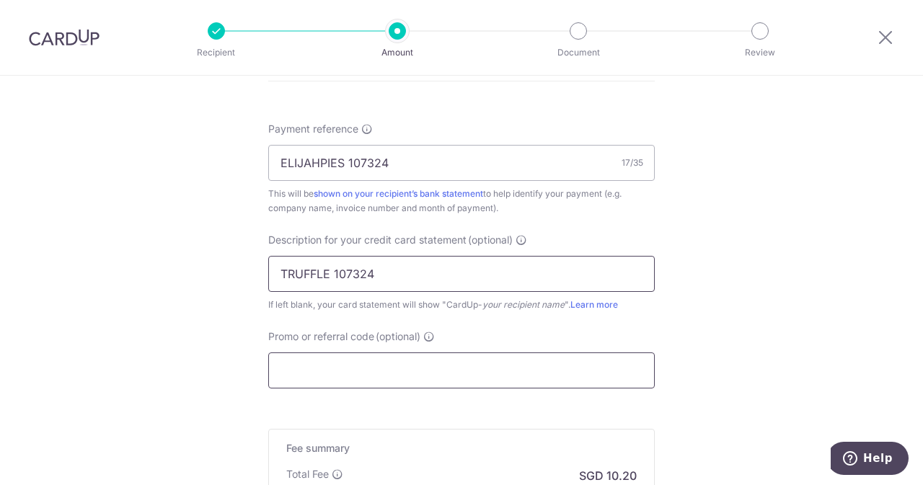
type input "TRUFFLE 107324"
click at [337, 353] on input "Promo or referral code (optional)" at bounding box center [461, 371] width 387 height 36
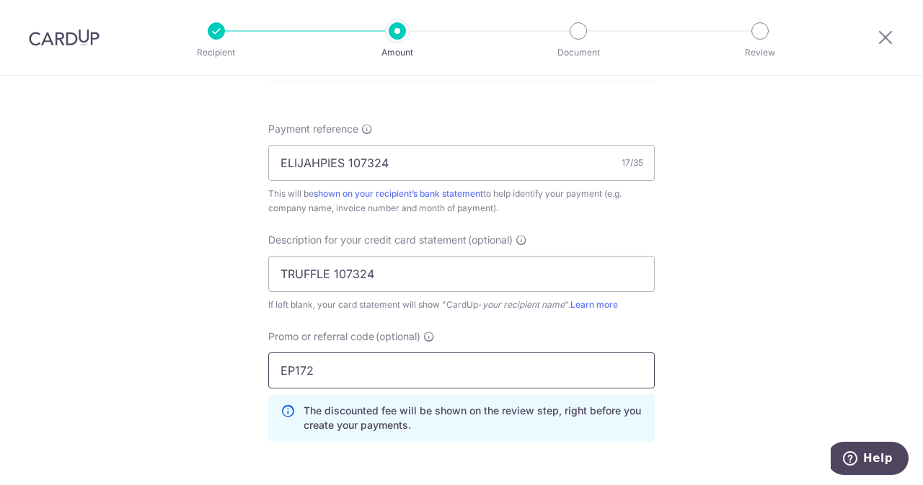
scroll to position [1111, 0]
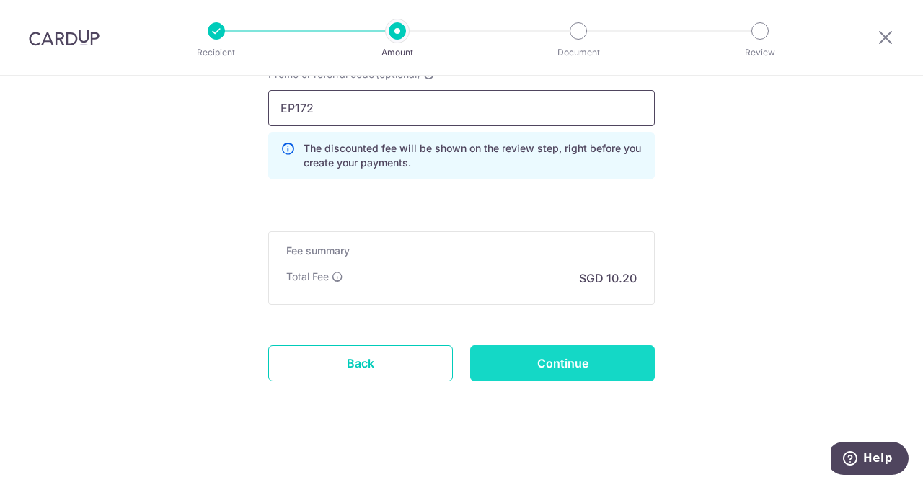
type input "EP172"
click at [573, 369] on input "Continue" at bounding box center [562, 363] width 185 height 36
type input "Create Schedule"
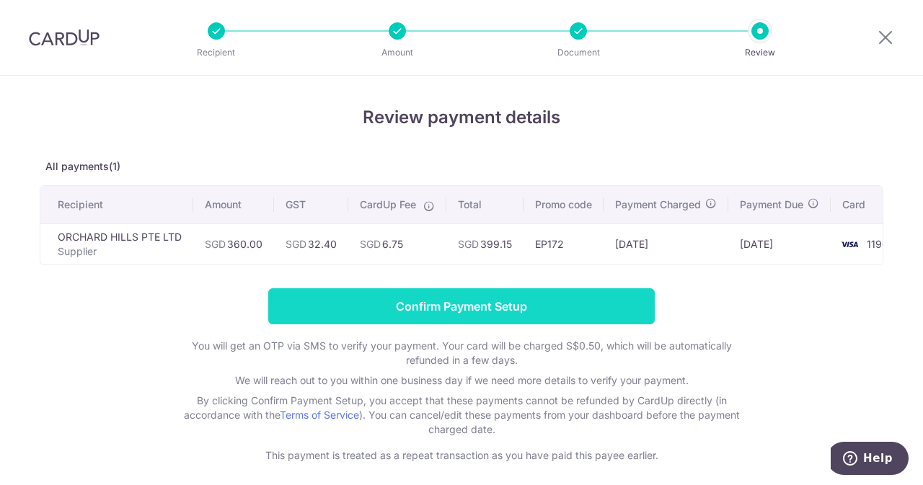
click at [423, 299] on input "Confirm Payment Setup" at bounding box center [461, 306] width 387 height 36
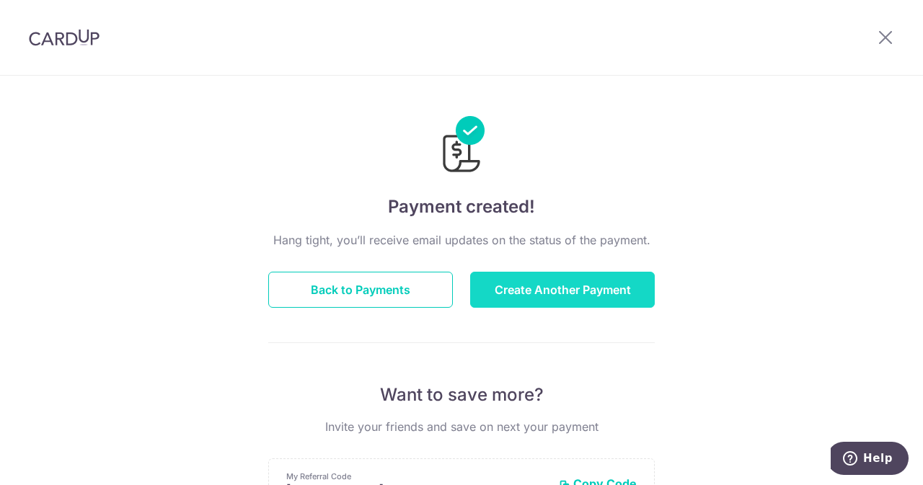
click at [513, 277] on button "Create Another Payment" at bounding box center [562, 290] width 185 height 36
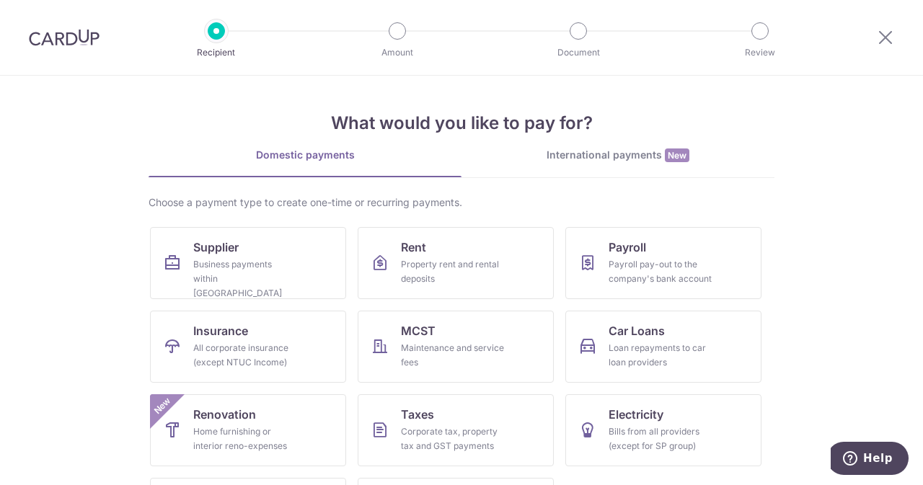
click at [227, 217] on div "Choose a payment type to create one-time or recurring payments. Supplier Busine…" at bounding box center [462, 378] width 626 height 366
click at [237, 265] on div "Business payments within Singapore" at bounding box center [245, 278] width 104 height 43
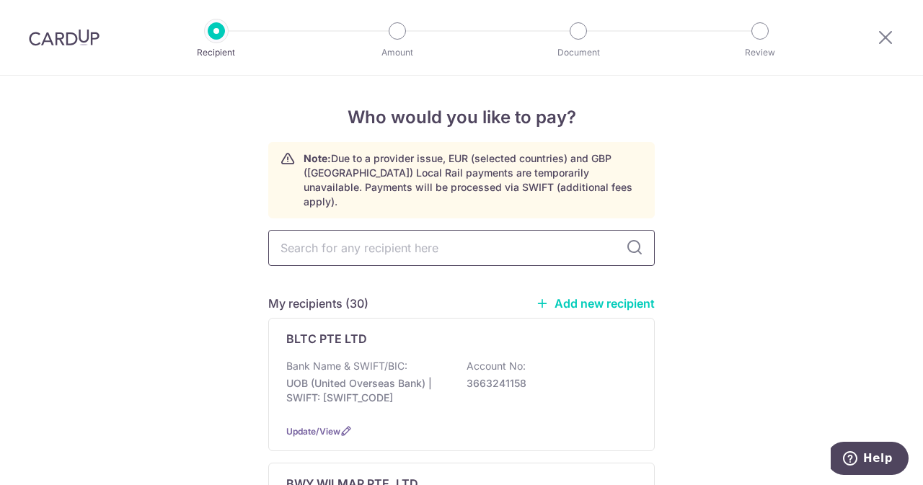
click at [440, 250] on input "text" at bounding box center [461, 248] width 387 height 36
click at [411, 240] on input "text" at bounding box center [461, 248] width 387 height 36
type input "NN"
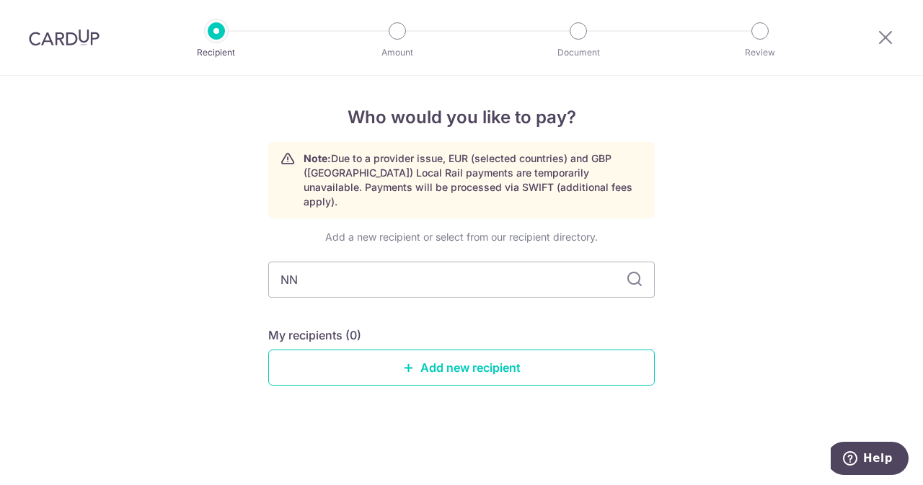
type input "N"
type input "AGRI"
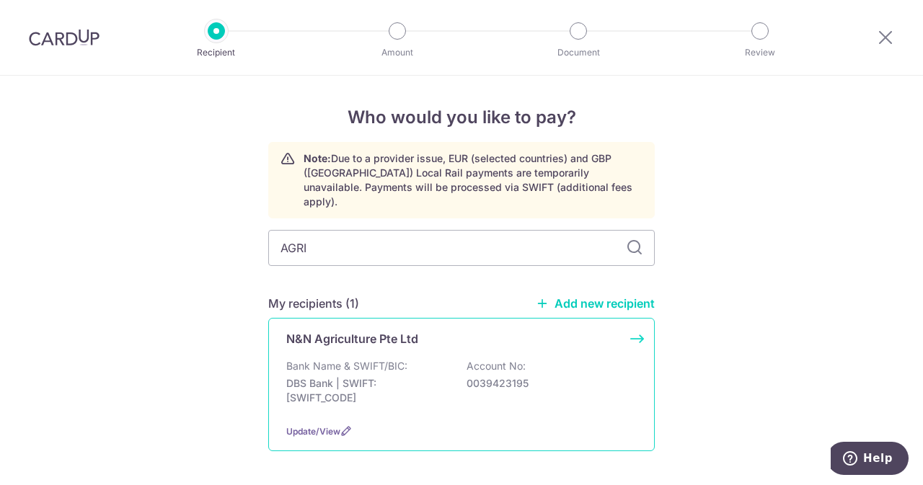
click at [415, 359] on div "Bank Name & SWIFT/BIC: DBS Bank | SWIFT: DBSSSGSGXXX Account No: 0039423195" at bounding box center [461, 385] width 350 height 53
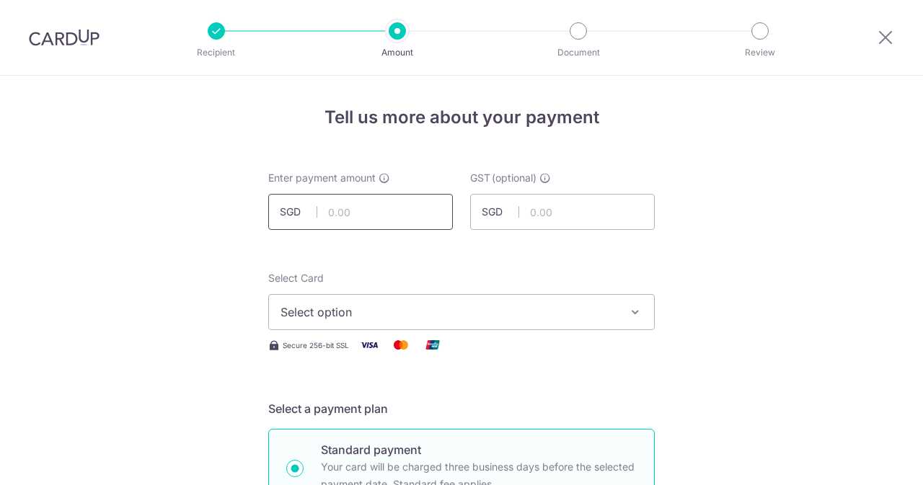
click at [374, 213] on input "text" at bounding box center [360, 212] width 185 height 36
type input "180.00"
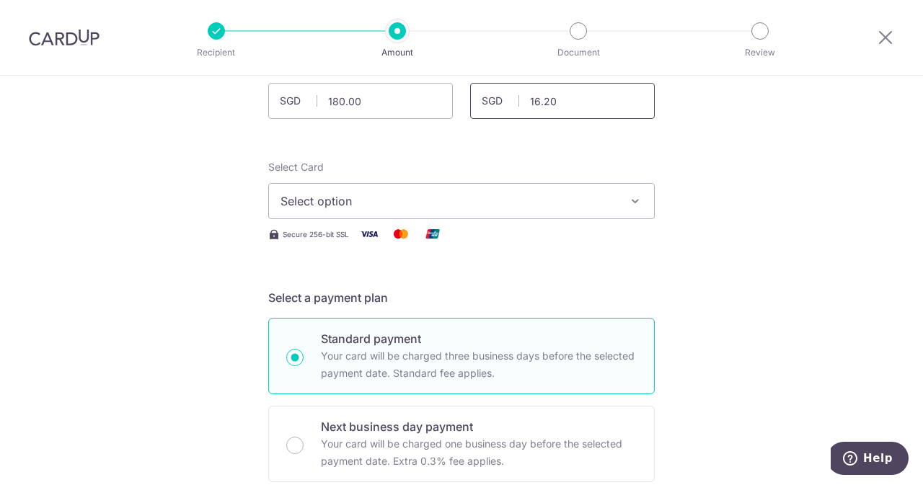
type input "16.20"
click at [348, 200] on span "Select option" at bounding box center [449, 201] width 336 height 17
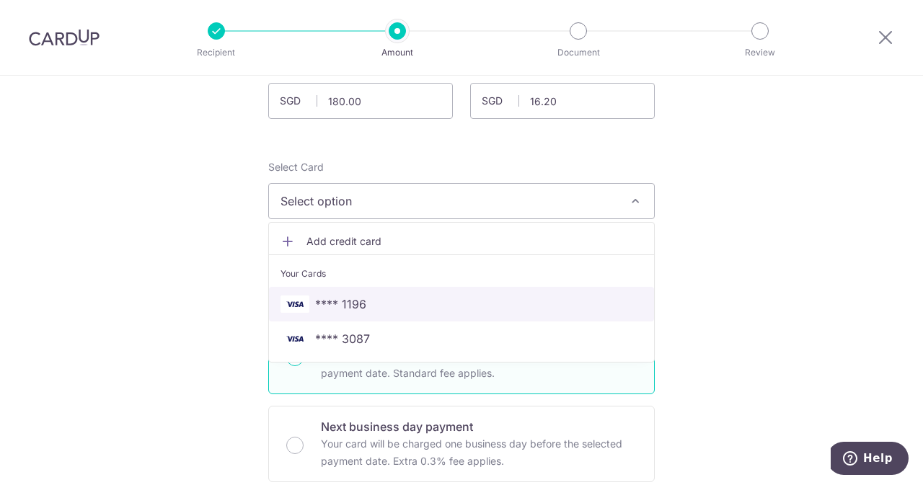
click at [332, 309] on span "**** 1196" at bounding box center [340, 304] width 51 height 17
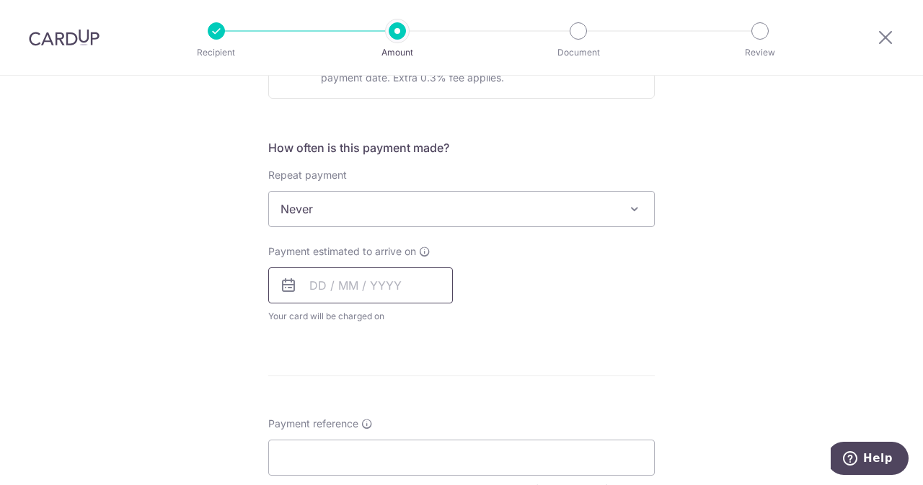
click at [363, 269] on input "text" at bounding box center [360, 286] width 185 height 36
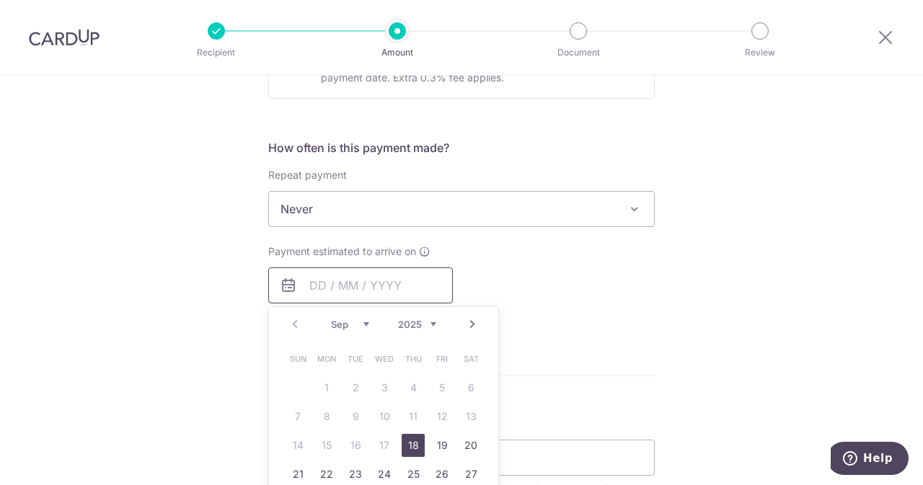
scroll to position [599, 0]
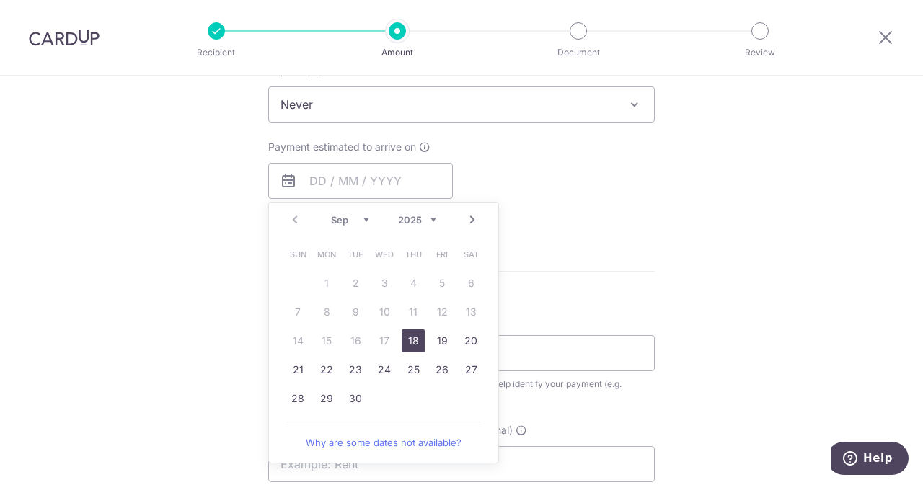
click at [404, 340] on link "18" at bounding box center [413, 341] width 23 height 23
type input "[DATE]"
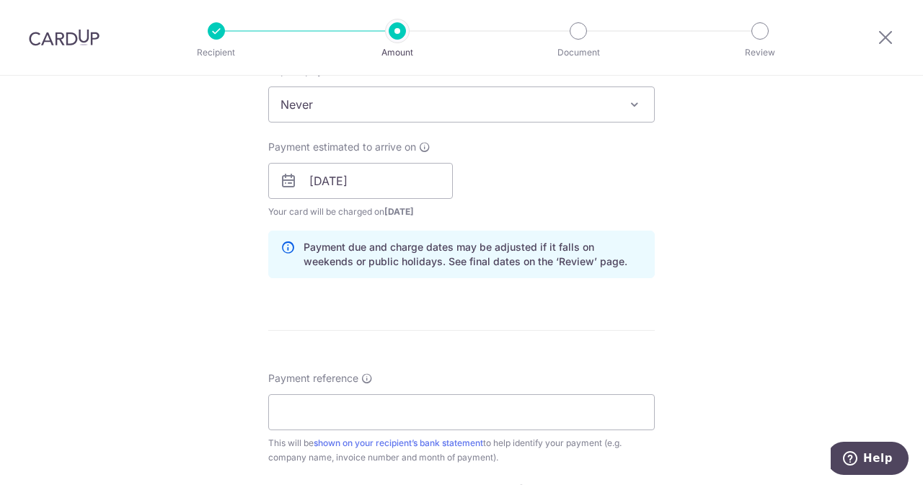
scroll to position [773, 0]
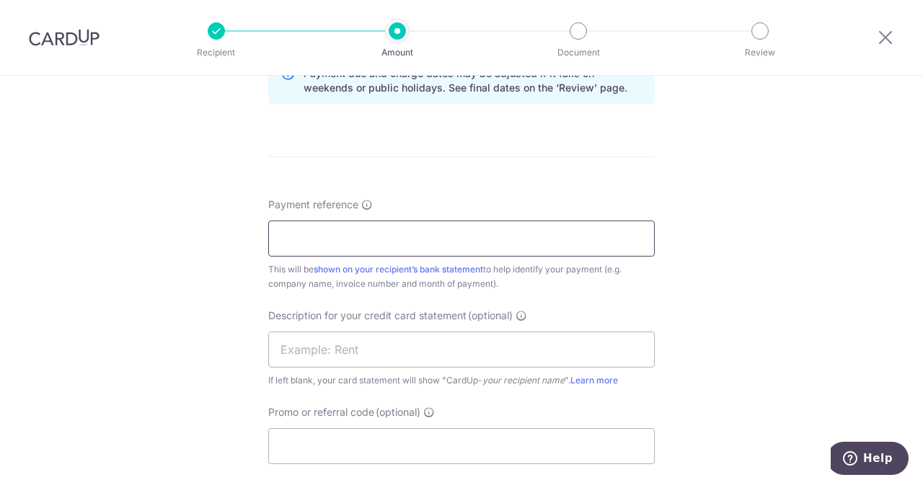
click at [421, 244] on input "Payment reference" at bounding box center [461, 239] width 387 height 36
drag, startPoint x: 421, startPoint y: 244, endPoint x: 343, endPoint y: 243, distance: 78.6
click at [343, 243] on input "ELIJAHPIES 229554" at bounding box center [461, 239] width 387 height 36
type input "ELIJAHPIES 229554"
click at [336, 363] on input "text" at bounding box center [461, 350] width 387 height 36
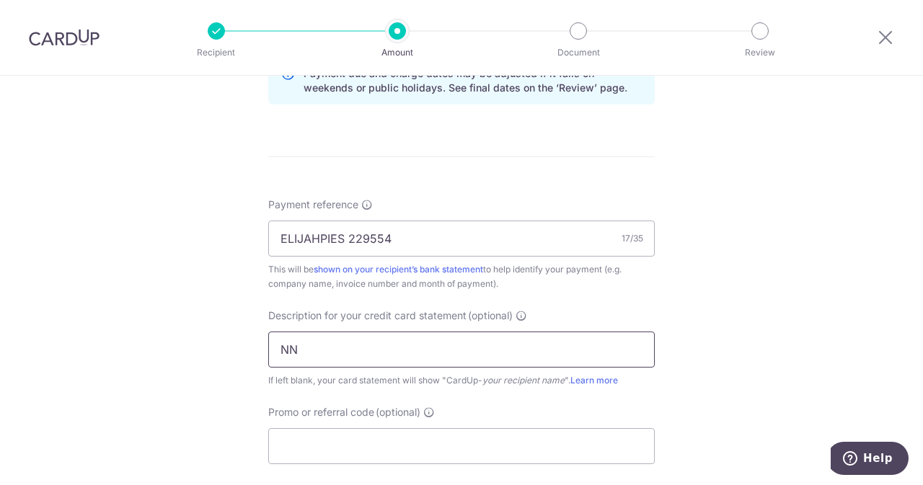
paste input "229554"
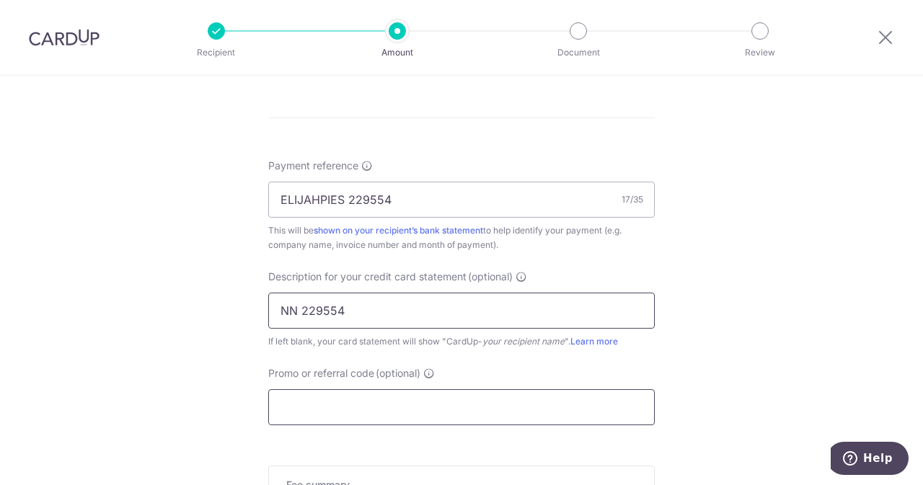
type input "NN 229554"
click at [328, 390] on input "Promo or referral code (optional)" at bounding box center [461, 407] width 387 height 36
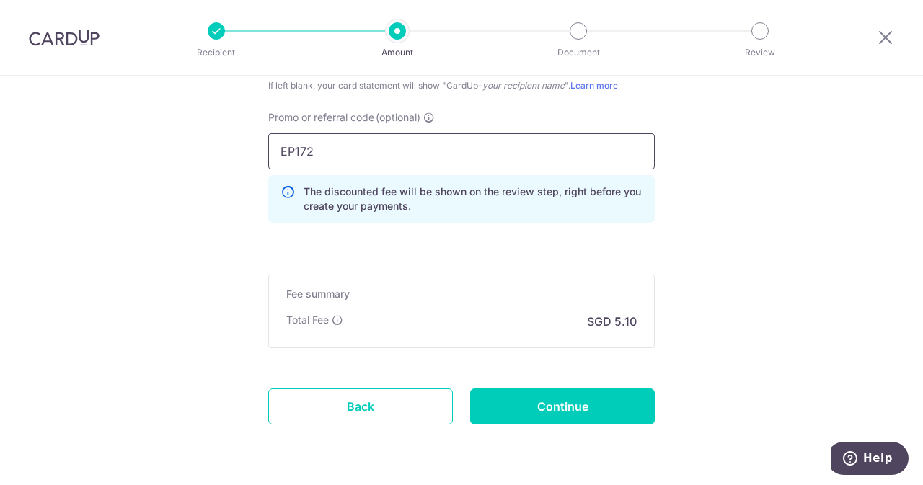
scroll to position [1072, 0]
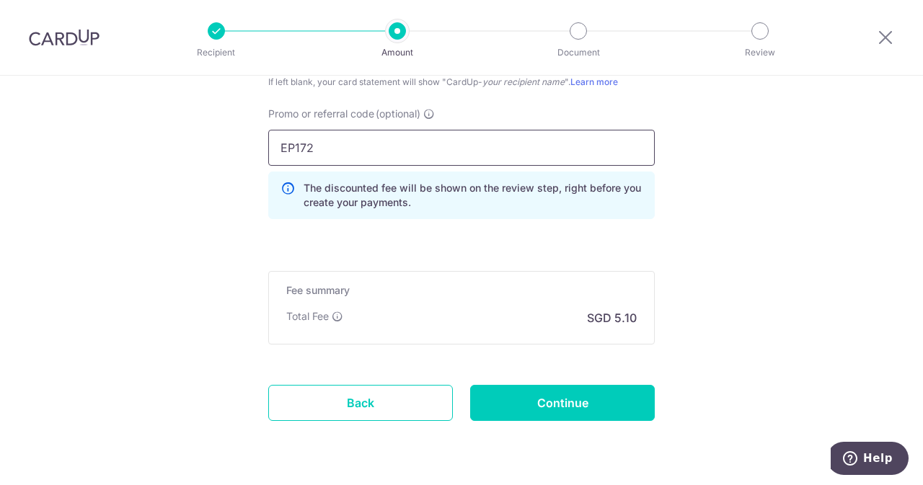
type input "EP172"
click at [590, 395] on input "Continue" at bounding box center [562, 403] width 185 height 36
type input "Create Schedule"
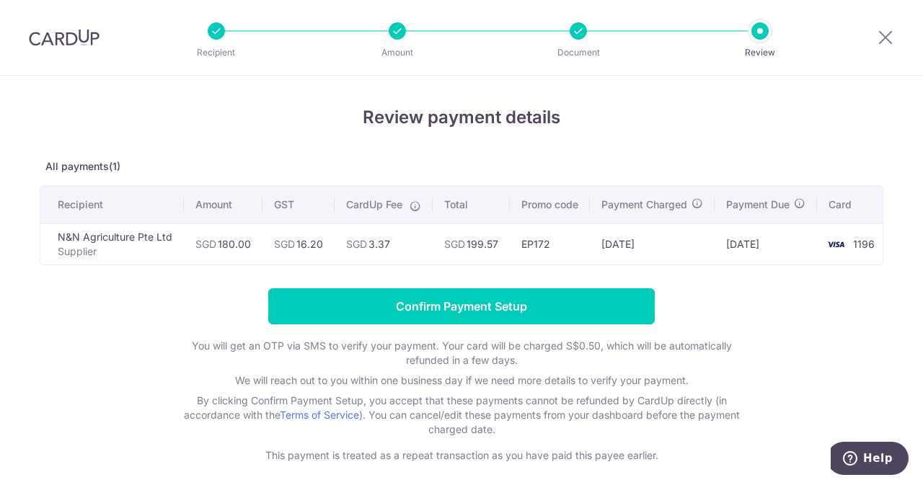
click at [575, 283] on div "Review payment details All payments(1) Recipient Amount GST CardUp Fee Total Pr…" at bounding box center [462, 284] width 844 height 358
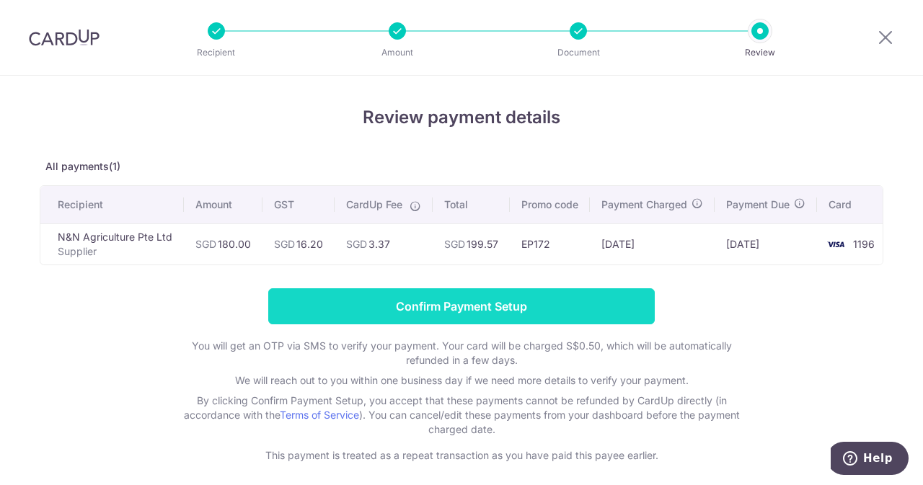
click at [562, 304] on input "Confirm Payment Setup" at bounding box center [461, 306] width 387 height 36
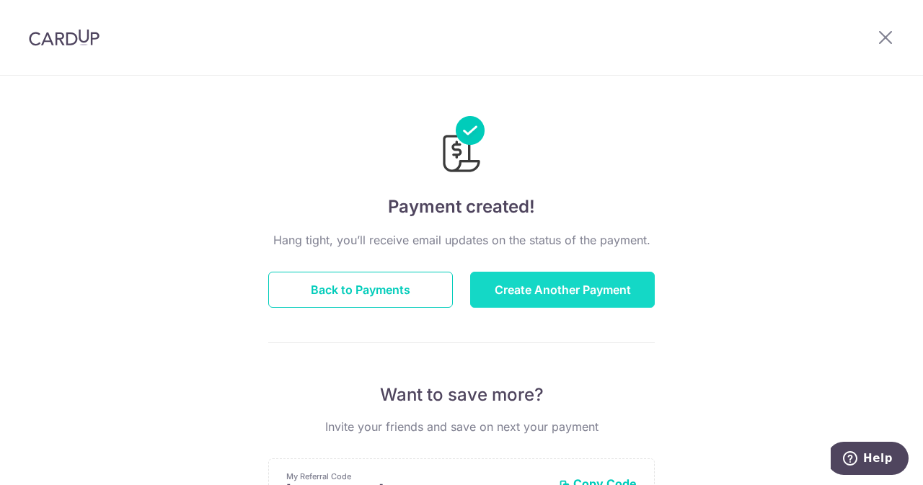
click at [526, 286] on button "Create Another Payment" at bounding box center [562, 290] width 185 height 36
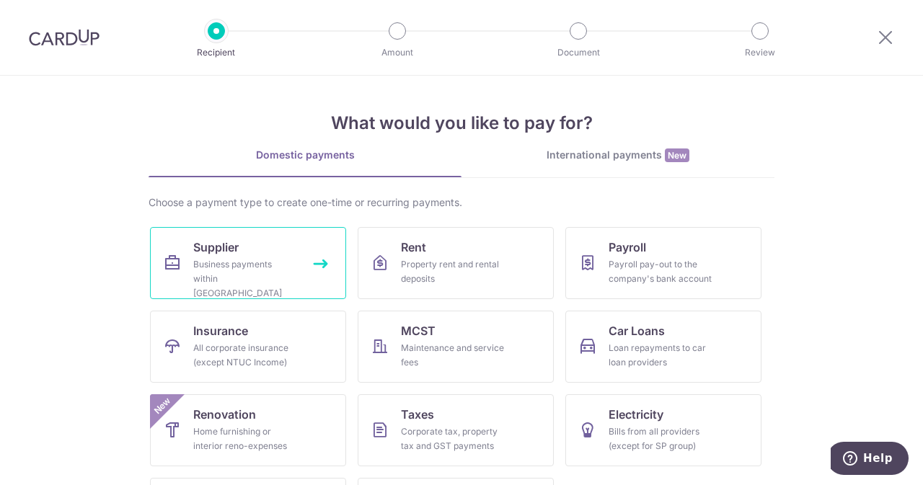
click at [242, 254] on link "Supplier Business payments within Singapore" at bounding box center [248, 263] width 196 height 72
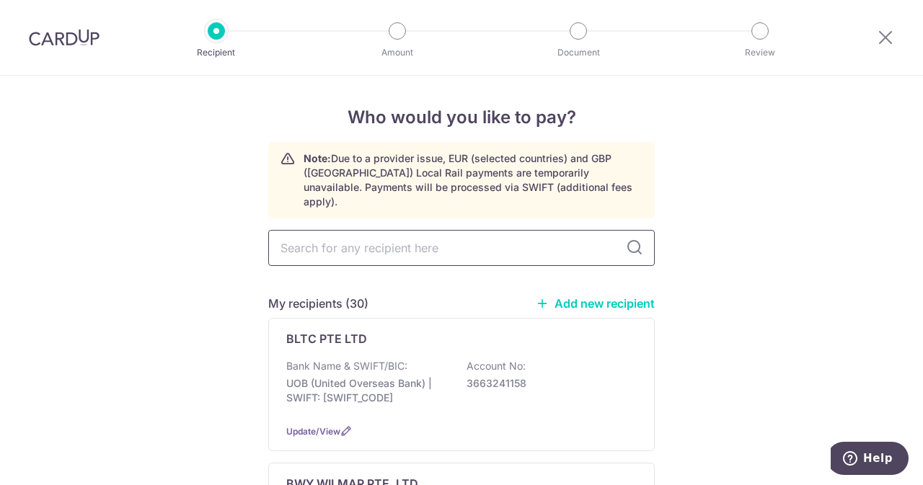
click at [382, 243] on input "text" at bounding box center [461, 248] width 387 height 36
type input "PAR"
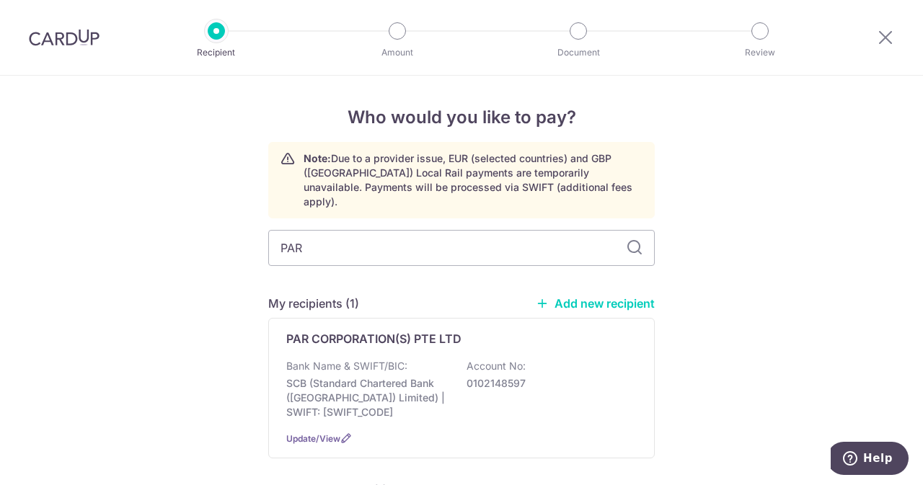
click at [397, 318] on div "PAR CORPORATION(S) PTE LTD Bank Name & SWIFT/BIC: SCB (Standard Chartered Bank …" at bounding box center [461, 388] width 387 height 141
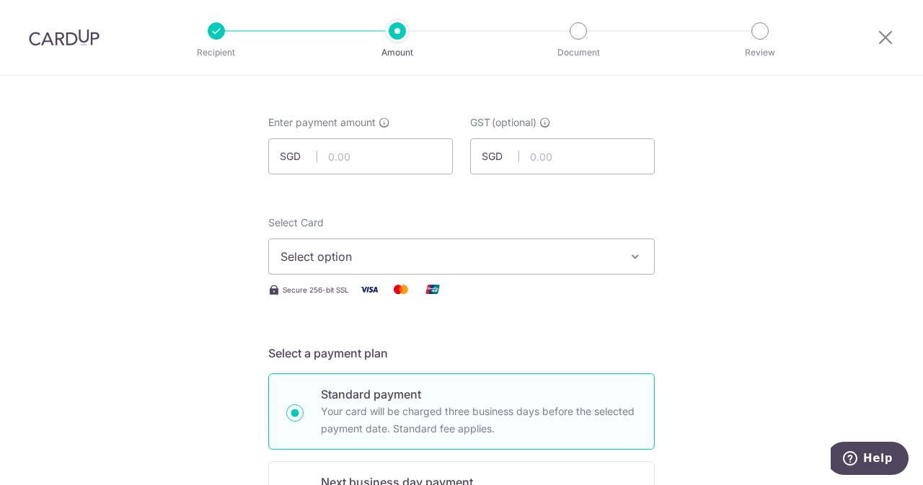
scroll to position [65, 0]
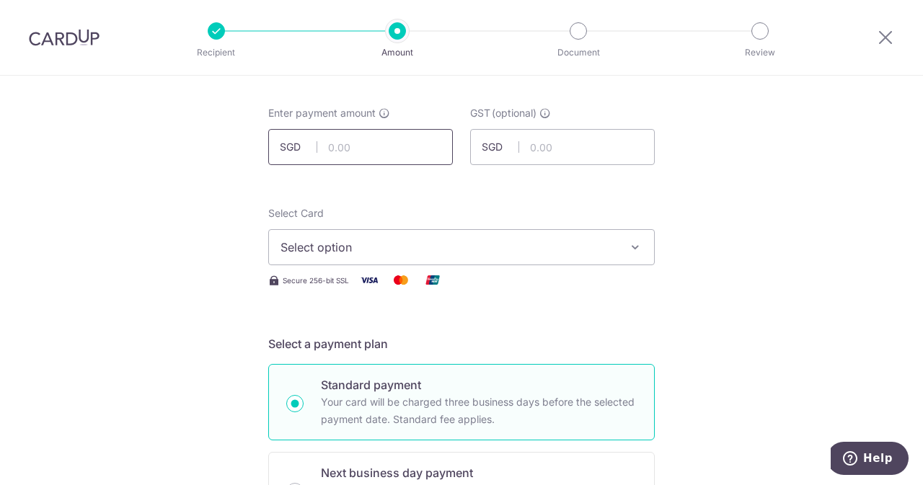
click at [387, 155] on input "text" at bounding box center [360, 147] width 185 height 36
type input "240.00"
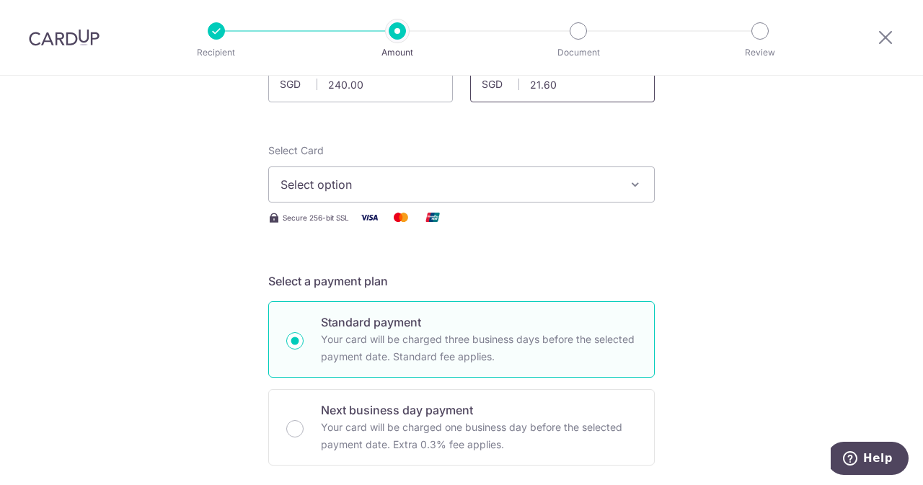
scroll to position [128, 0]
type input "21.60"
click at [363, 175] on span "Select option" at bounding box center [449, 183] width 336 height 17
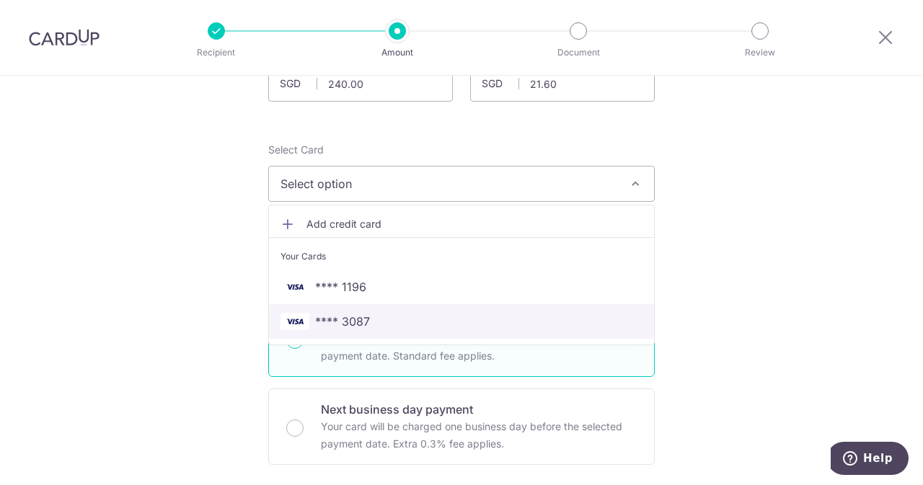
click at [350, 304] on link "**** 3087" at bounding box center [461, 321] width 385 height 35
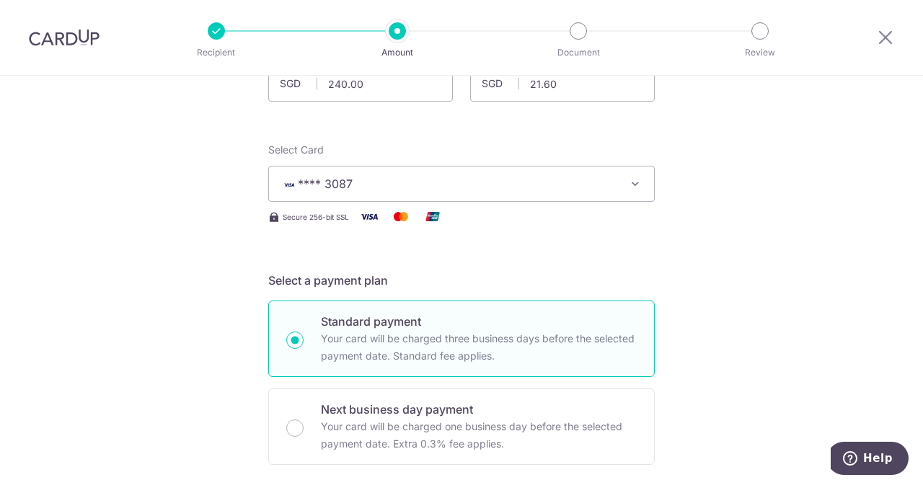
click at [326, 171] on button "**** 3087" at bounding box center [461, 184] width 387 height 36
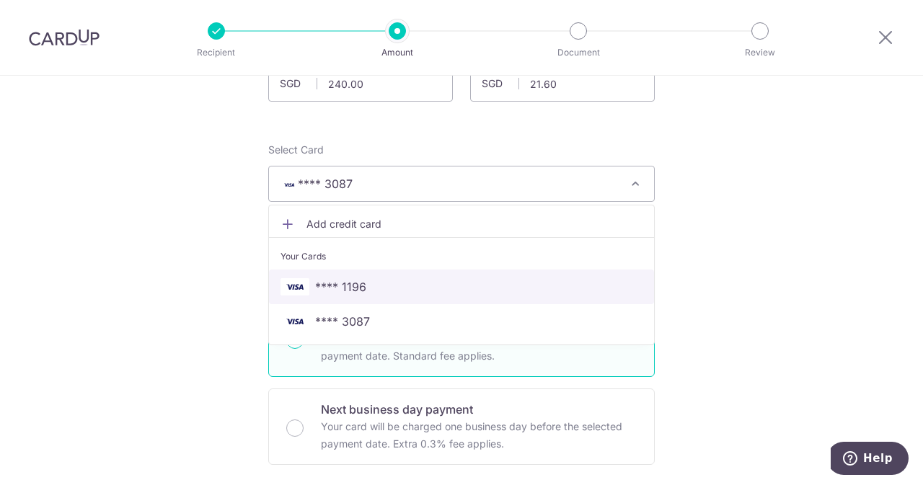
click at [340, 296] on link "**** 1196" at bounding box center [461, 287] width 385 height 35
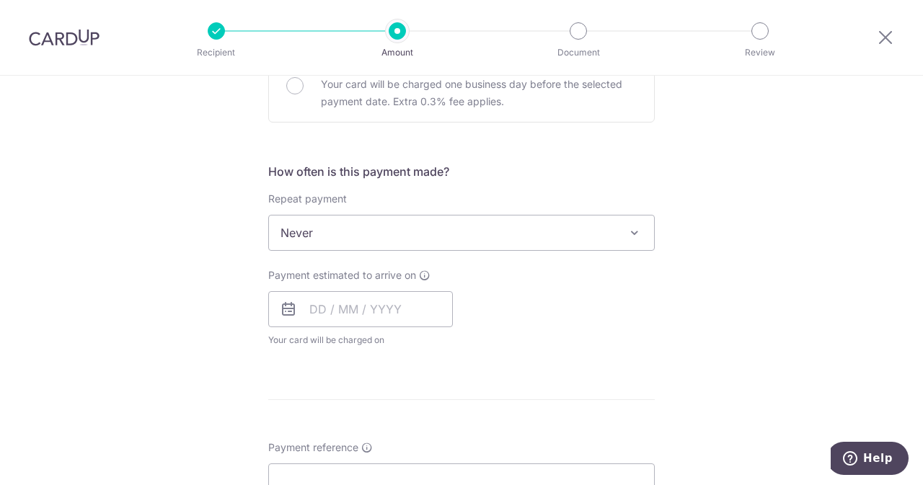
scroll to position [589, 0]
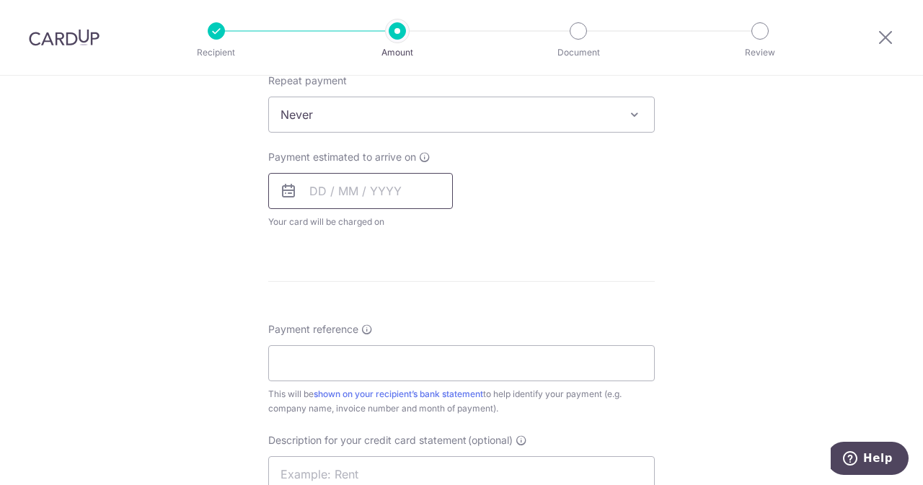
click at [353, 191] on input "text" at bounding box center [360, 191] width 185 height 36
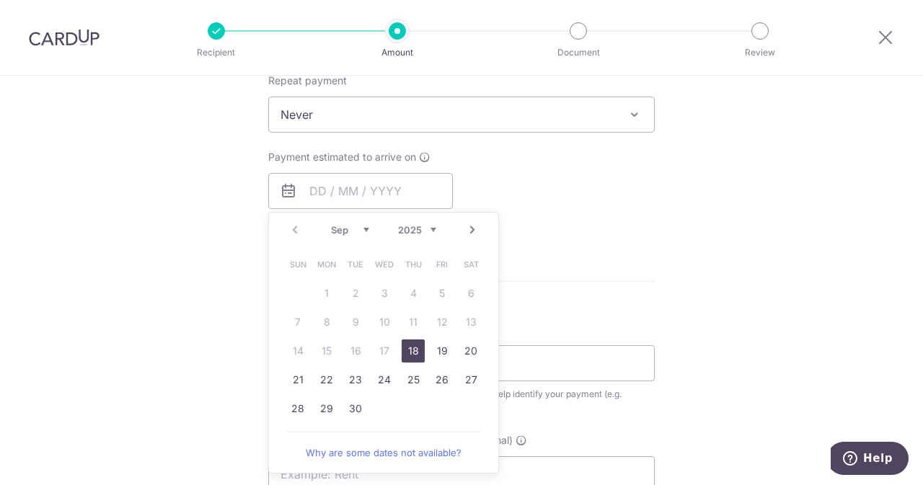
click at [413, 344] on link "18" at bounding box center [413, 351] width 23 height 23
type input "[DATE]"
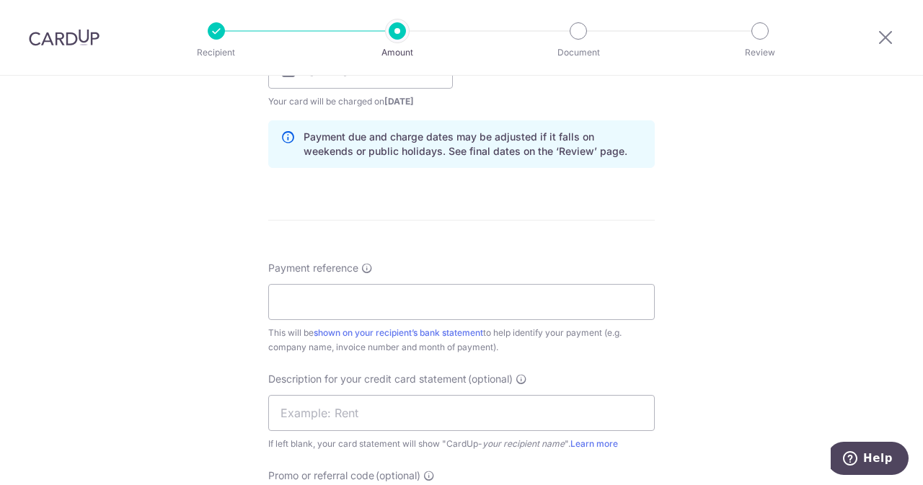
scroll to position [710, 0]
click at [456, 291] on input "Payment reference" at bounding box center [461, 301] width 387 height 36
drag, startPoint x: 456, startPoint y: 291, endPoint x: 343, endPoint y: 293, distance: 113.3
click at [343, 293] on input "ELIJAHPIES 12053" at bounding box center [461, 301] width 387 height 36
type input "ELIJAHPIES 12053"
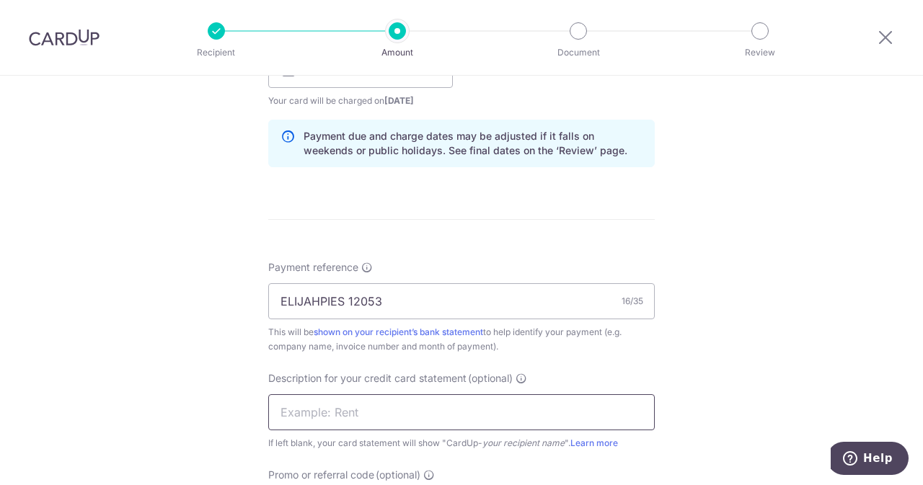
click at [329, 402] on input "text" at bounding box center [461, 412] width 387 height 36
paste input "12053"
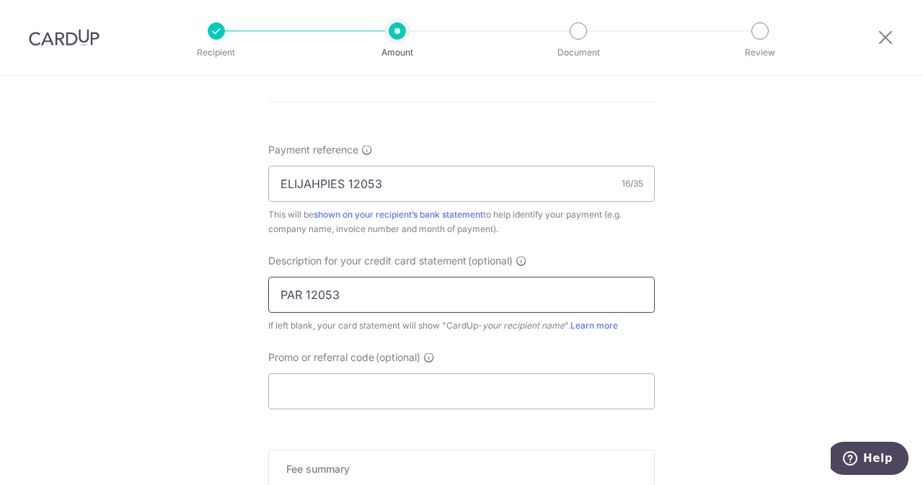
scroll to position [829, 0]
type input "PAR 12053"
click at [343, 403] on input "Promo or referral code (optional)" at bounding box center [461, 391] width 387 height 36
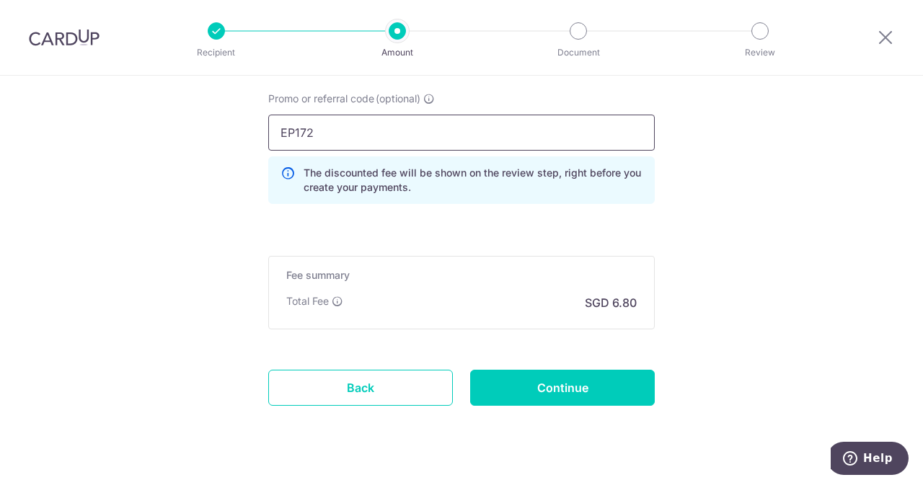
scroll to position [1111, 0]
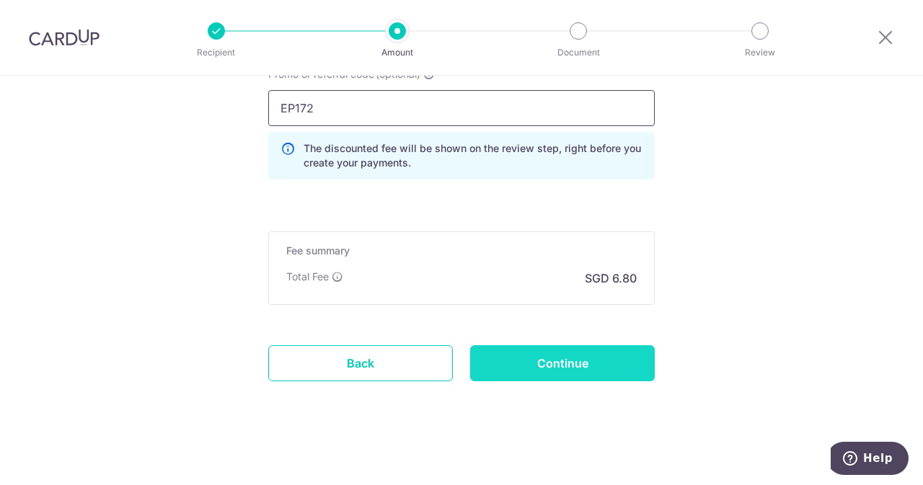
type input "EP172"
click at [567, 353] on input "Continue" at bounding box center [562, 363] width 185 height 36
type input "Create Schedule"
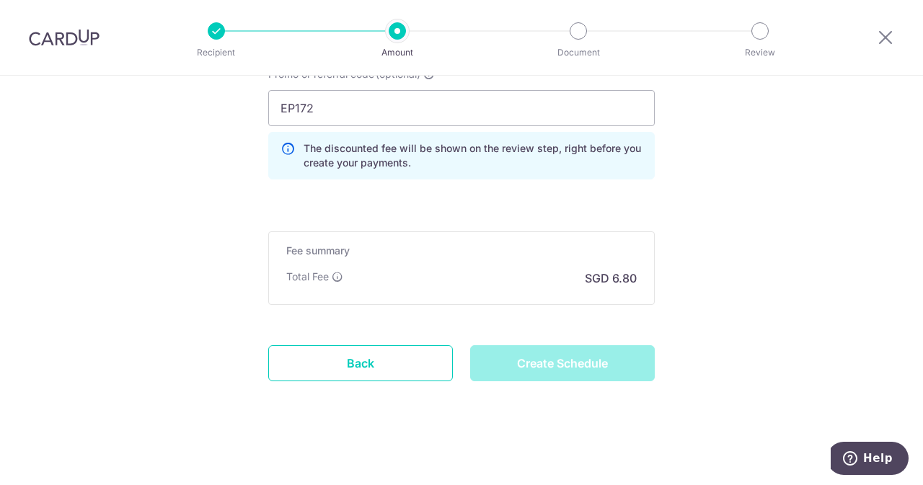
click at [567, 353] on div "Create Schedule" at bounding box center [563, 363] width 202 height 36
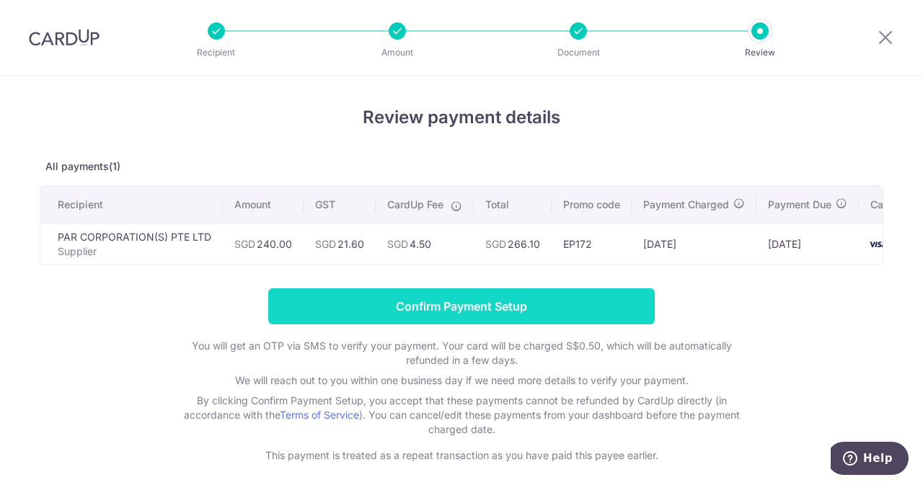
click at [516, 321] on input "Confirm Payment Setup" at bounding box center [461, 306] width 387 height 36
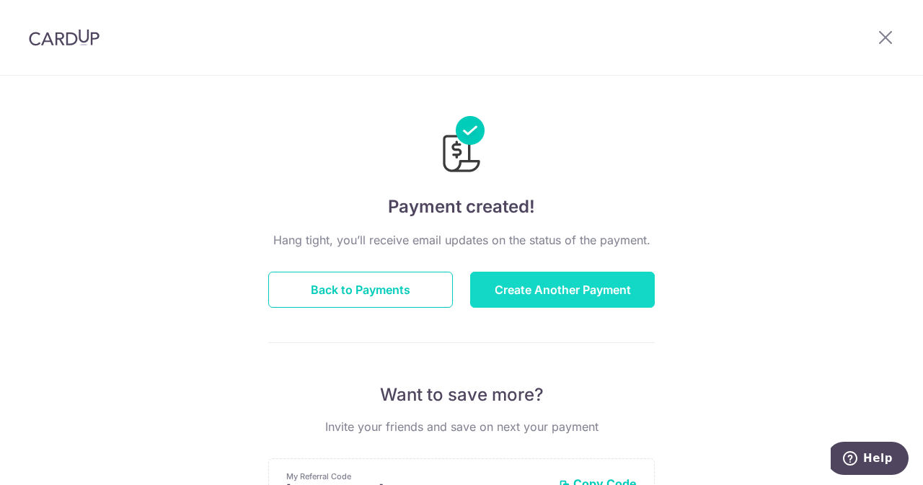
click at [541, 272] on button "Create Another Payment" at bounding box center [562, 290] width 185 height 36
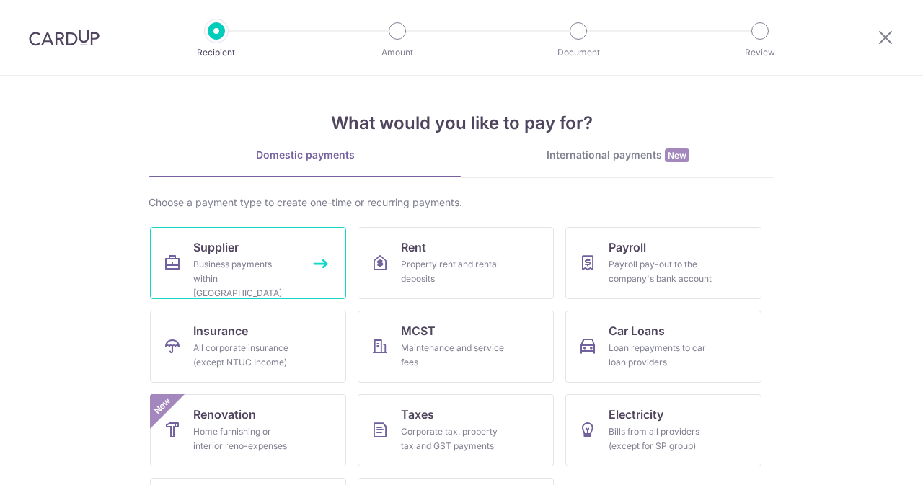
click at [288, 234] on link "Supplier Business payments within [GEOGRAPHIC_DATA]" at bounding box center [248, 263] width 196 height 72
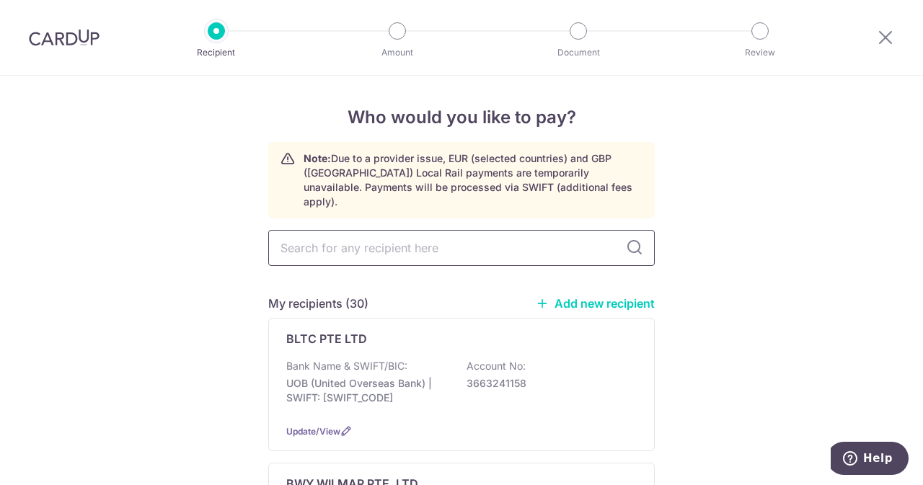
click at [456, 242] on input "text" at bounding box center [461, 248] width 387 height 36
type input "UNITED"
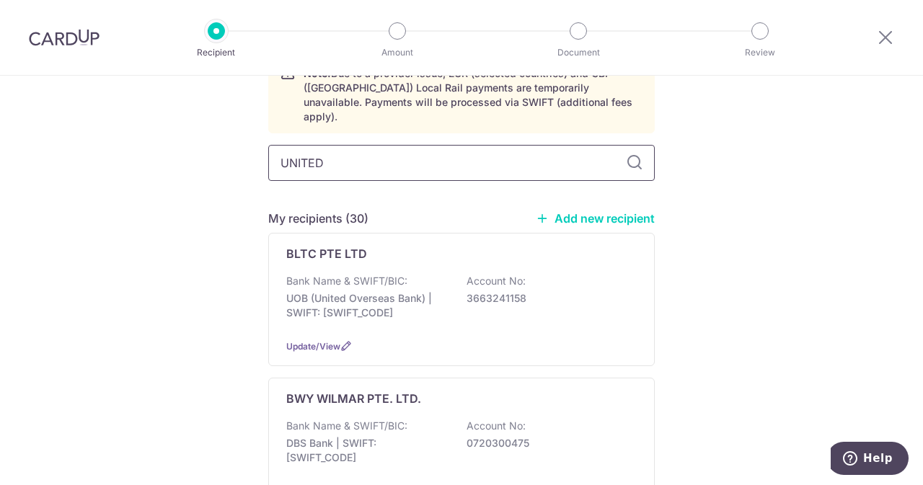
scroll to position [40, 0]
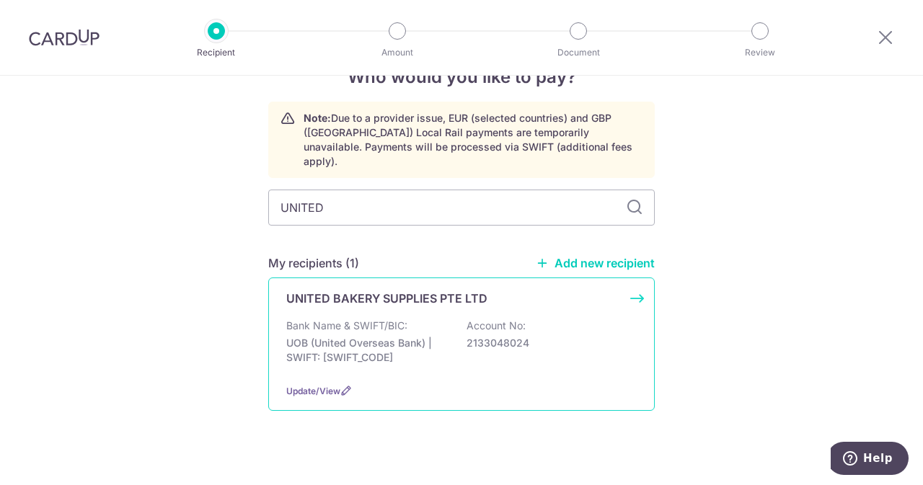
click at [410, 290] on p "UNITED BAKERY SUPPLIES PTE LTD" at bounding box center [386, 298] width 201 height 17
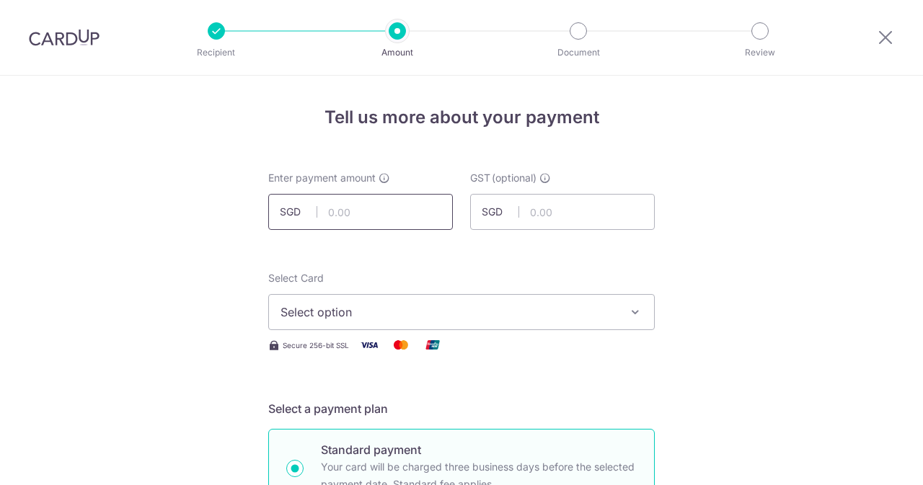
click at [355, 219] on input "text" at bounding box center [360, 212] width 185 height 36
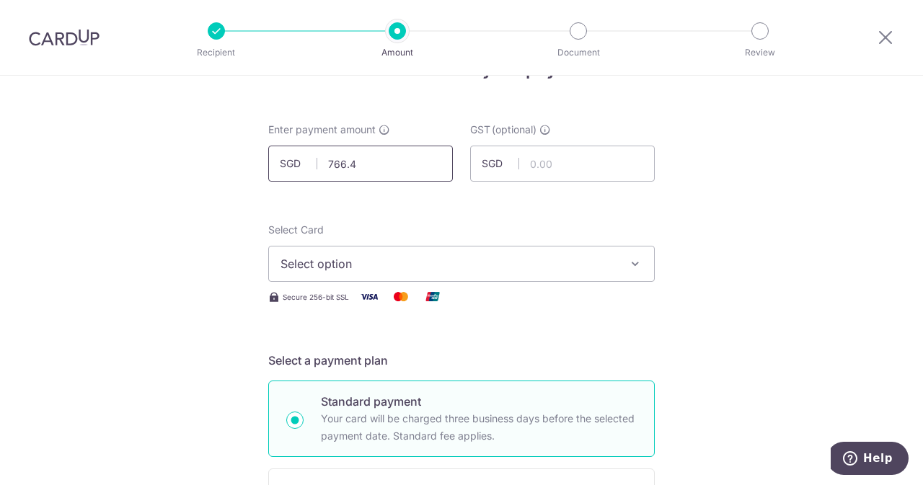
type input "766.40"
click at [544, 168] on input "text" at bounding box center [562, 164] width 185 height 36
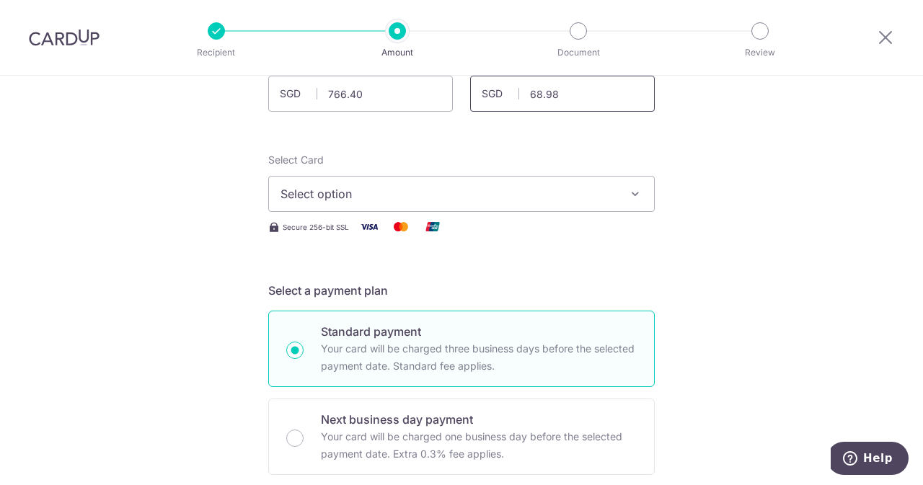
scroll to position [119, 0]
type input "68.98"
click at [488, 193] on span "Select option" at bounding box center [449, 193] width 336 height 17
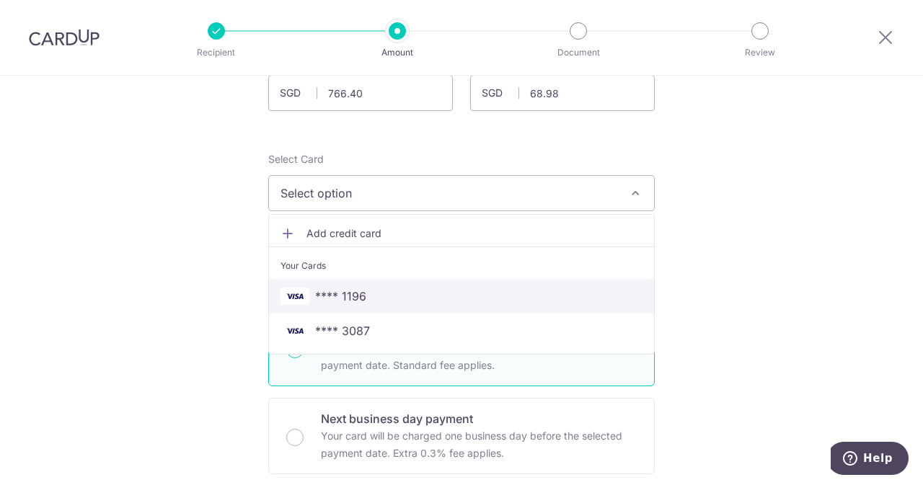
click at [361, 296] on span "**** 1196" at bounding box center [340, 296] width 51 height 17
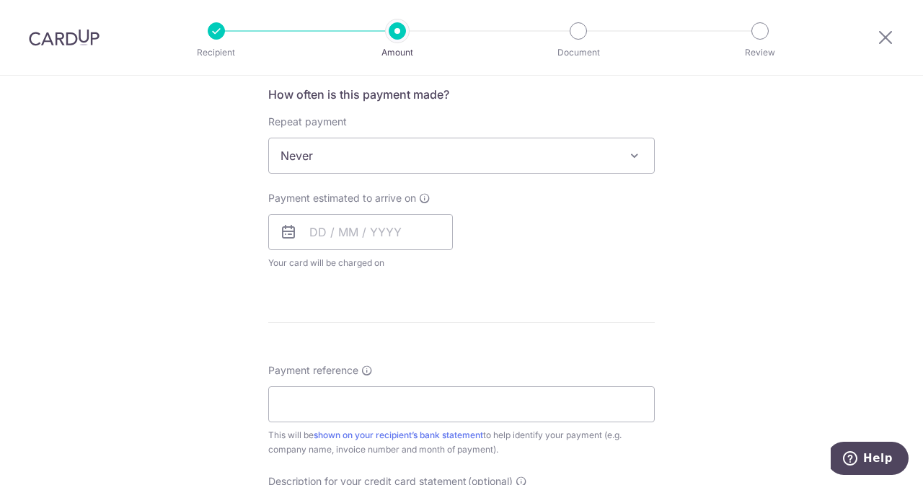
scroll to position [549, 0]
click at [346, 208] on div "Payment estimated to arrive on Your card will be charged on for the first payme…" at bounding box center [360, 229] width 185 height 79
click at [342, 231] on input "text" at bounding box center [360, 231] width 185 height 36
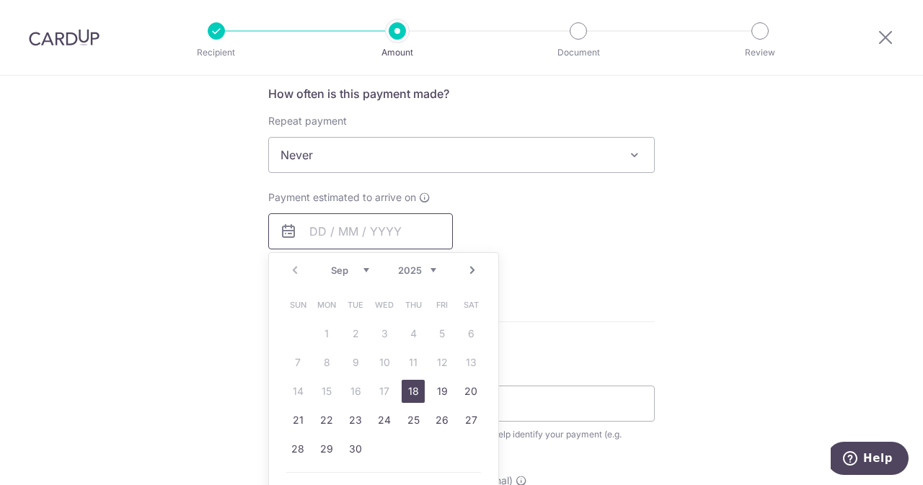
scroll to position [605, 0]
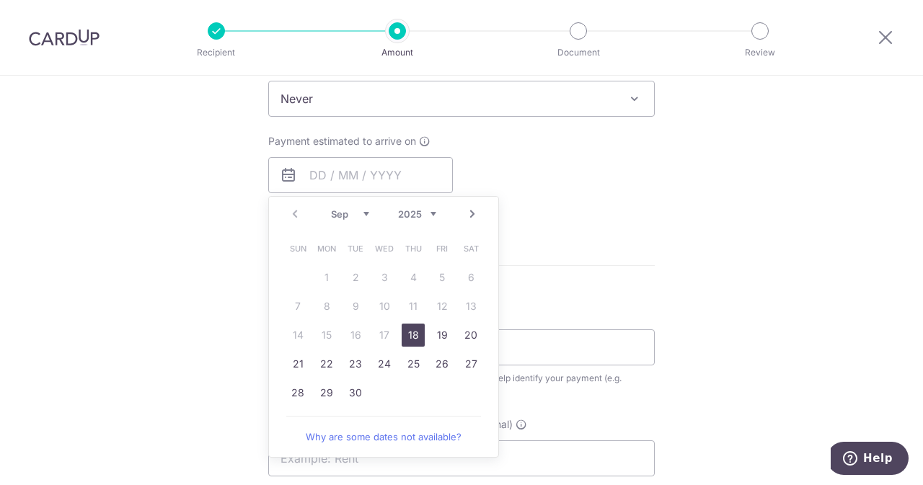
click at [403, 327] on link "18" at bounding box center [413, 335] width 23 height 23
type input "18/09/2025"
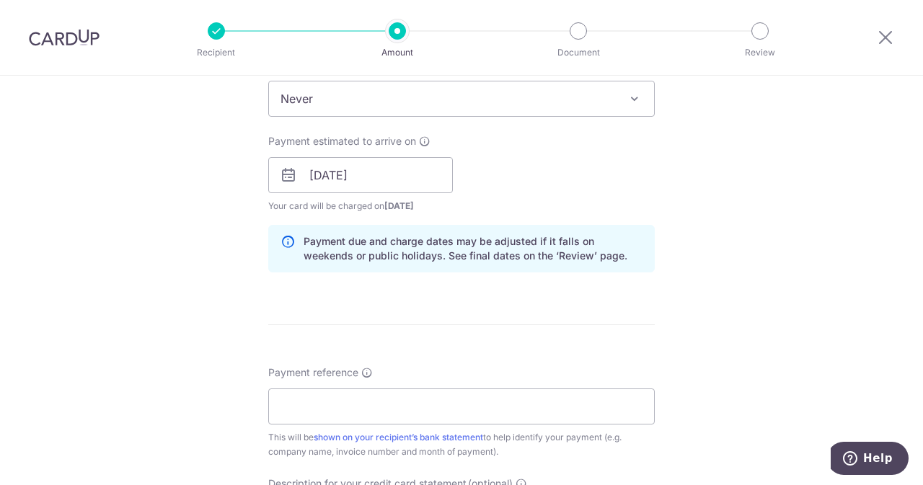
scroll to position [713, 0]
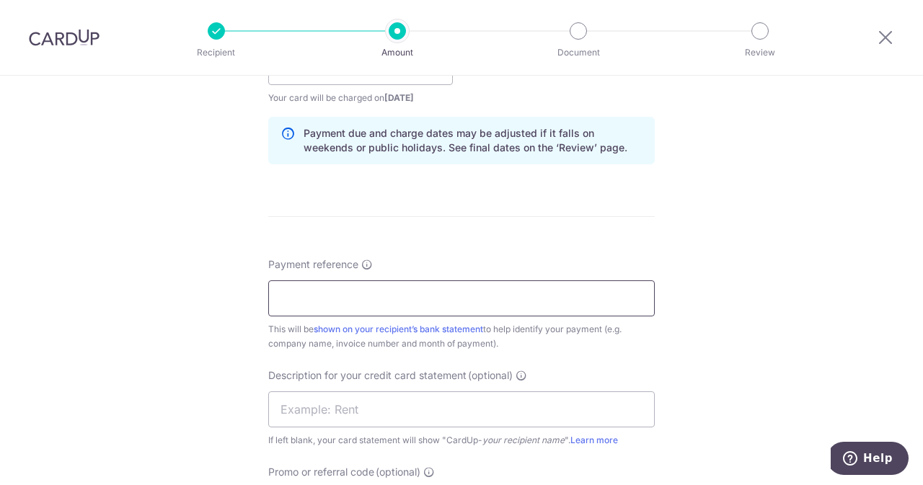
click at [372, 314] on div "Payment reference This will be shown on your recipient’s bank statement to help…" at bounding box center [461, 304] width 387 height 94
click at [346, 288] on input "Payment reference" at bounding box center [461, 299] width 387 height 36
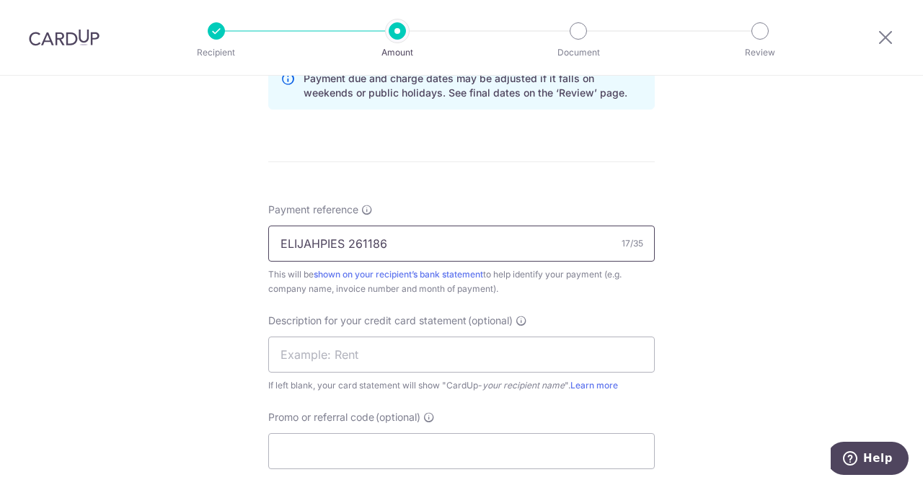
drag, startPoint x: 411, startPoint y: 249, endPoint x: 346, endPoint y: 244, distance: 65.1
click at [346, 244] on input "ELIJAHPIES 261186" at bounding box center [461, 244] width 387 height 36
type input "ELIJAHPIES 261186"
click at [340, 356] on input "text" at bounding box center [461, 355] width 387 height 36
paste input "261186"
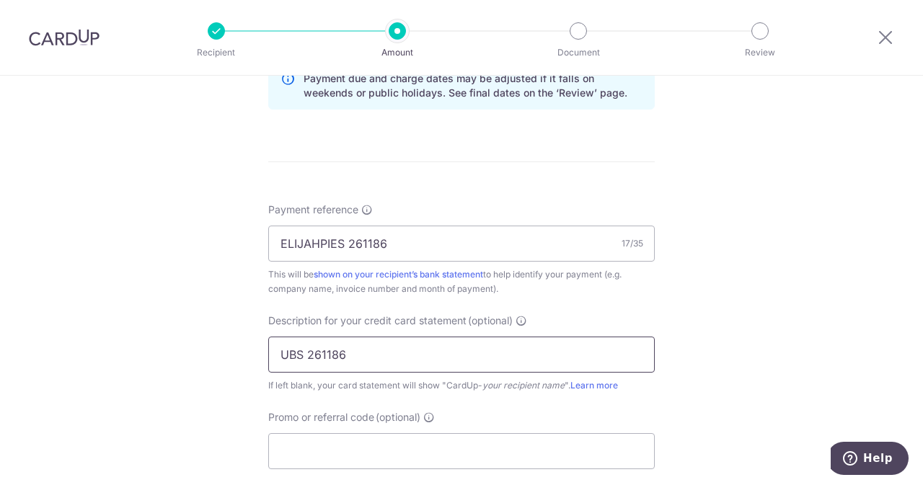
scroll to position [832, 0]
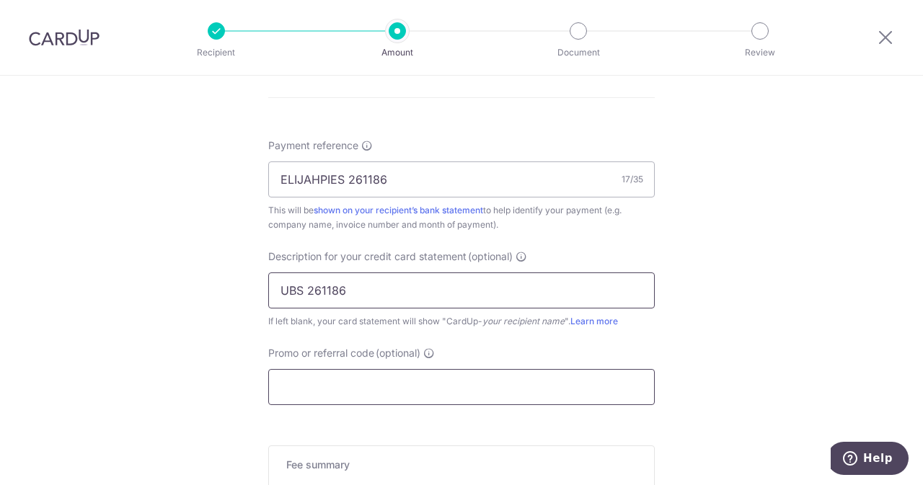
type input "UBS 261186"
click at [332, 381] on input "Promo or referral code (optional)" at bounding box center [461, 387] width 387 height 36
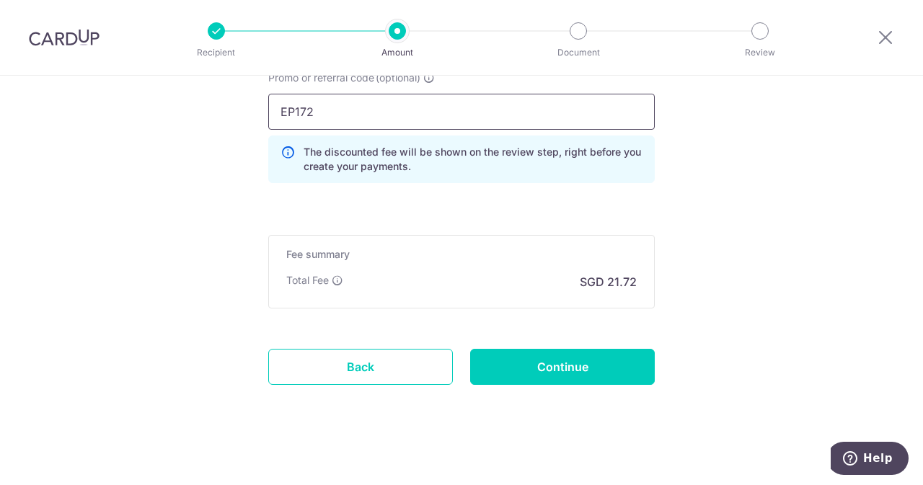
scroll to position [1111, 0]
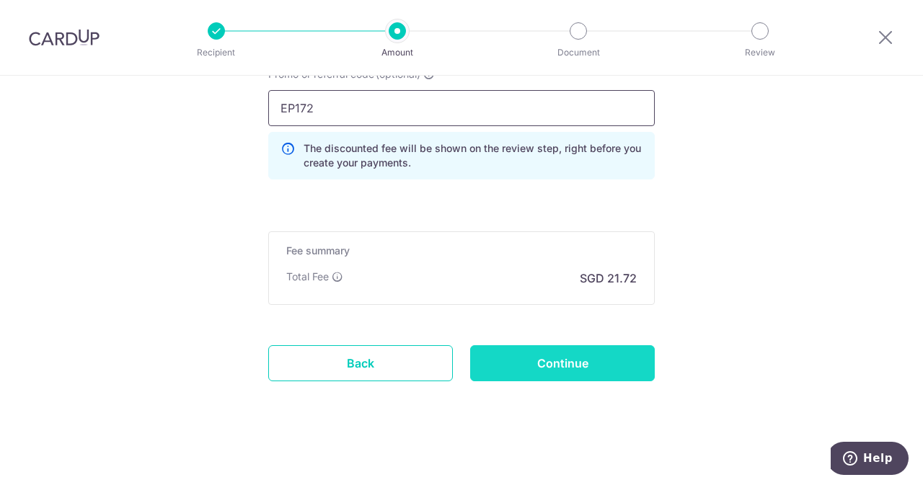
type input "EP172"
click at [526, 361] on input "Continue" at bounding box center [562, 363] width 185 height 36
type input "Create Schedule"
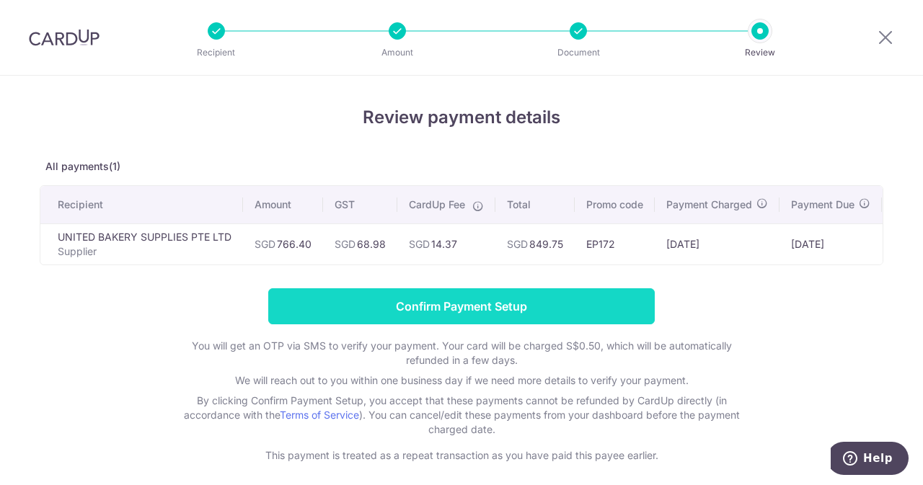
click at [460, 318] on input "Confirm Payment Setup" at bounding box center [461, 306] width 387 height 36
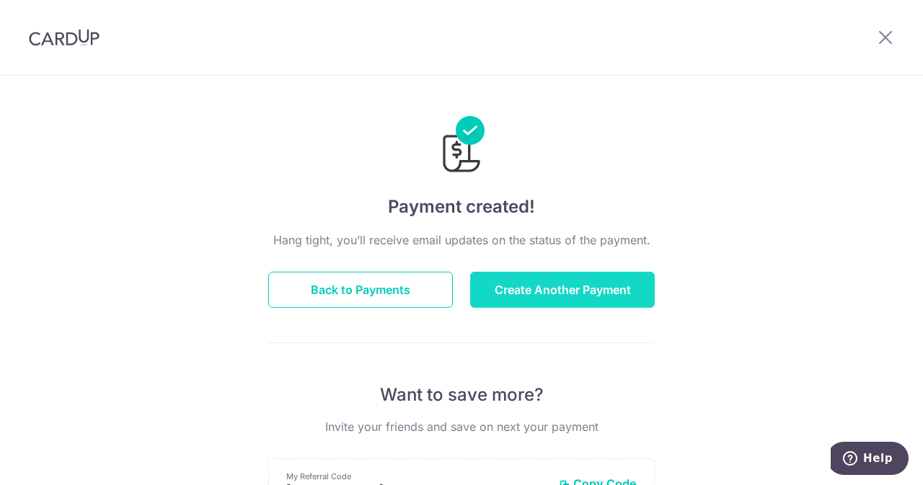
click at [506, 305] on button "Create Another Payment" at bounding box center [562, 290] width 185 height 36
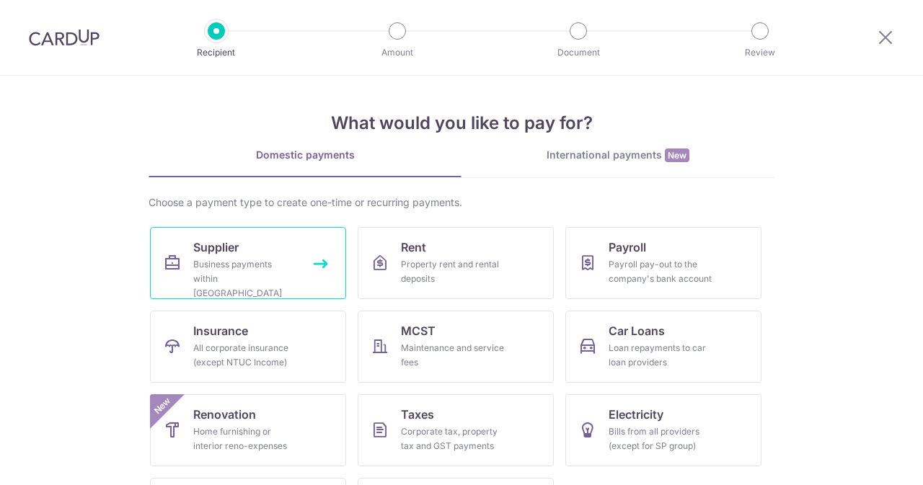
click at [293, 275] on div "Business payments within [GEOGRAPHIC_DATA]" at bounding box center [245, 278] width 104 height 43
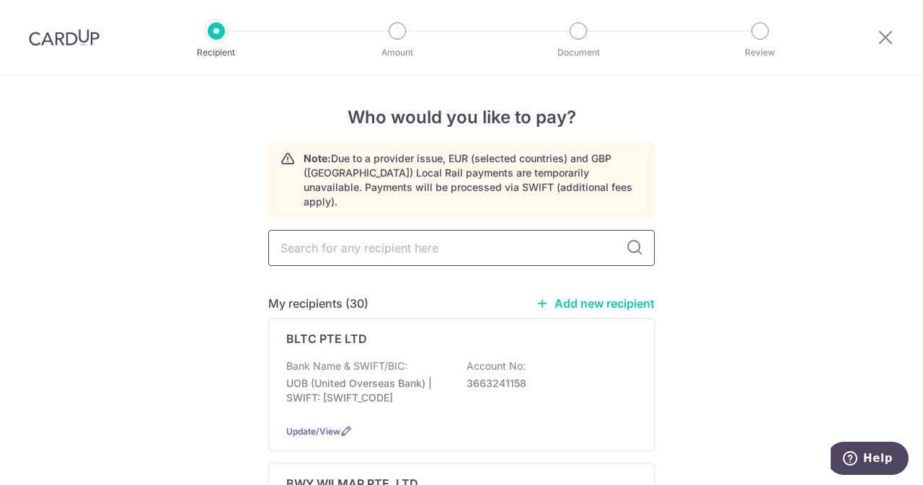
click at [405, 247] on input "text" at bounding box center [461, 248] width 387 height 36
click at [371, 239] on input "text" at bounding box center [461, 248] width 387 height 36
type input "EURAC"
click at [386, 360] on div "Bank Name & SWIFT/BIC: UOB (United Overseas Bank) | SWIFT: [SWIFT_CODE] Account…" at bounding box center [461, 385] width 350 height 53
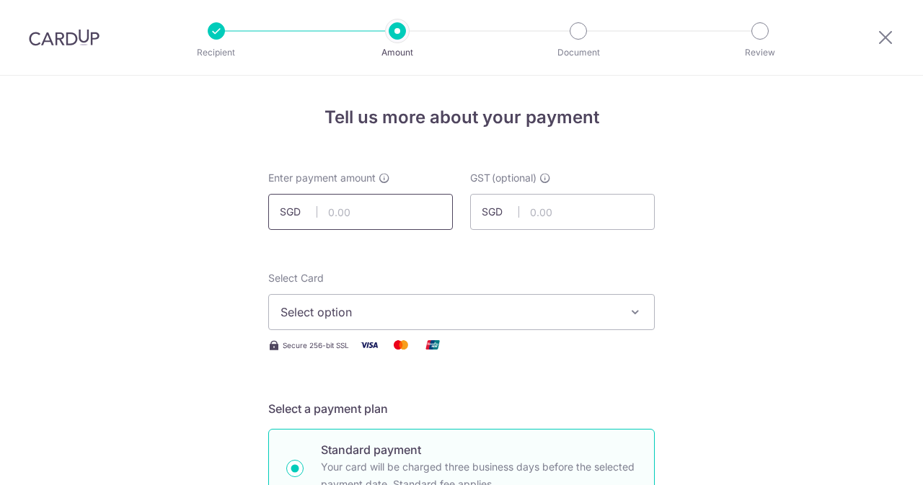
click at [396, 208] on input "text" at bounding box center [360, 212] width 185 height 36
type input "585.00"
click at [555, 215] on input "text" at bounding box center [562, 212] width 185 height 36
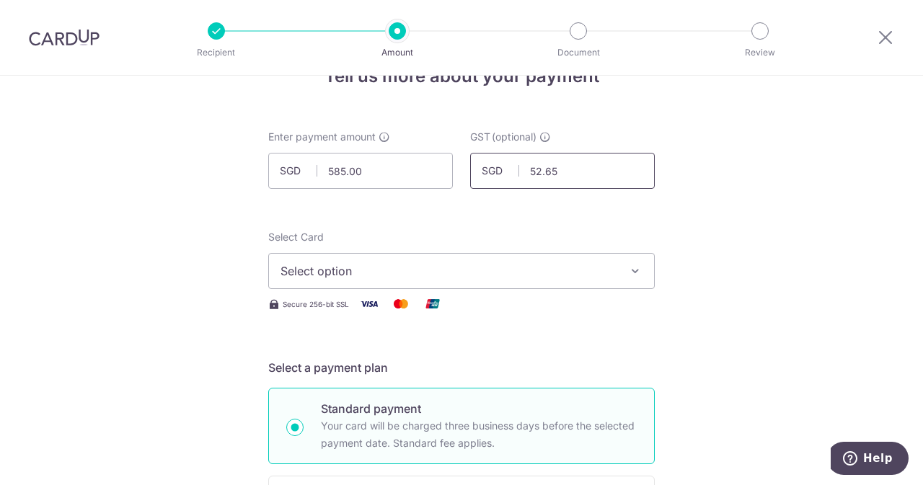
scroll to position [42, 0]
type input "52.65"
click at [523, 246] on div "Select Card Select option Add credit card Your Cards **** 1196 **** 3087" at bounding box center [461, 258] width 387 height 59
click at [495, 272] on span "Select option" at bounding box center [449, 270] width 336 height 17
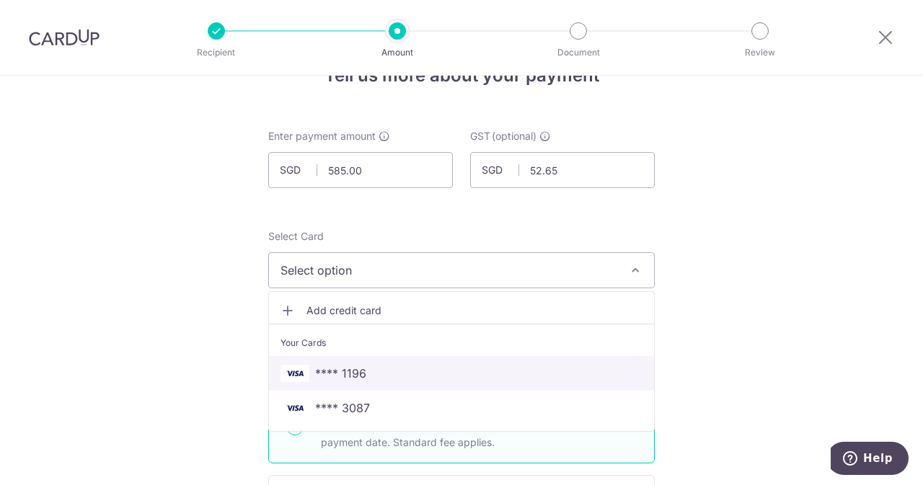
click at [355, 379] on span "**** 1196" at bounding box center [340, 373] width 51 height 17
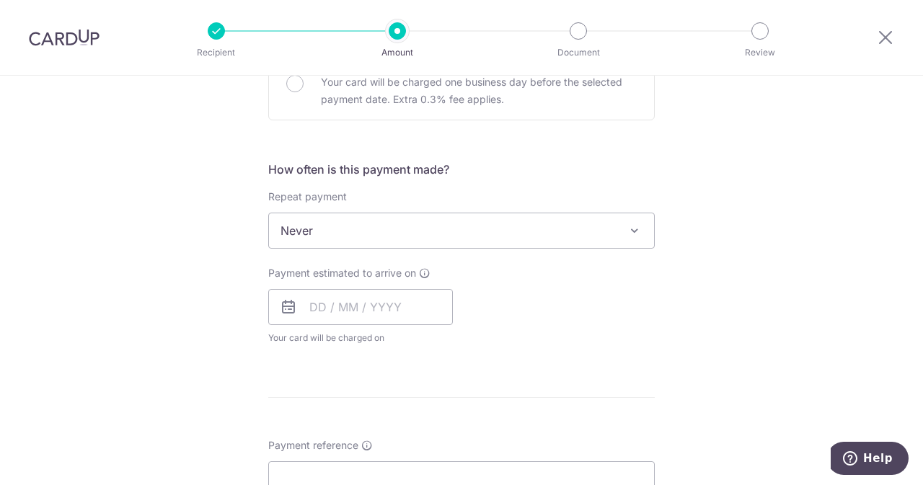
scroll to position [476, 0]
click at [371, 305] on input "text" at bounding box center [360, 304] width 185 height 36
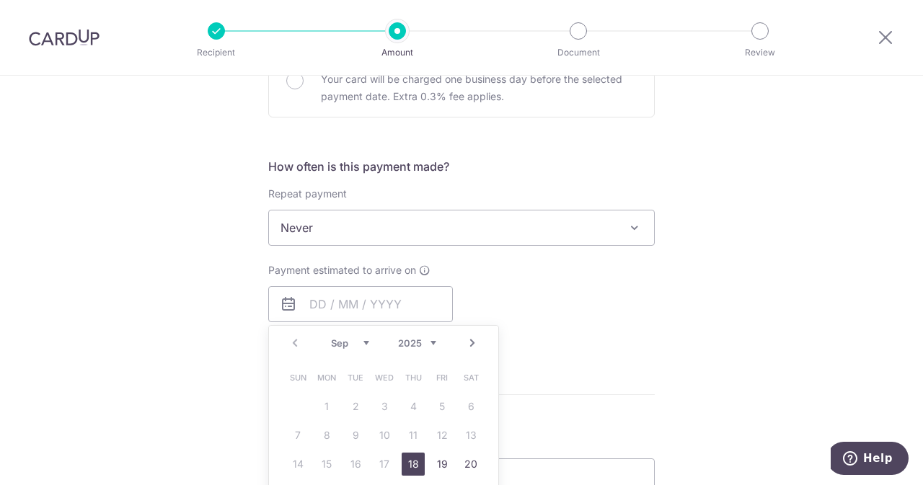
click at [406, 467] on link "18" at bounding box center [413, 464] width 23 height 23
type input "[DATE]"
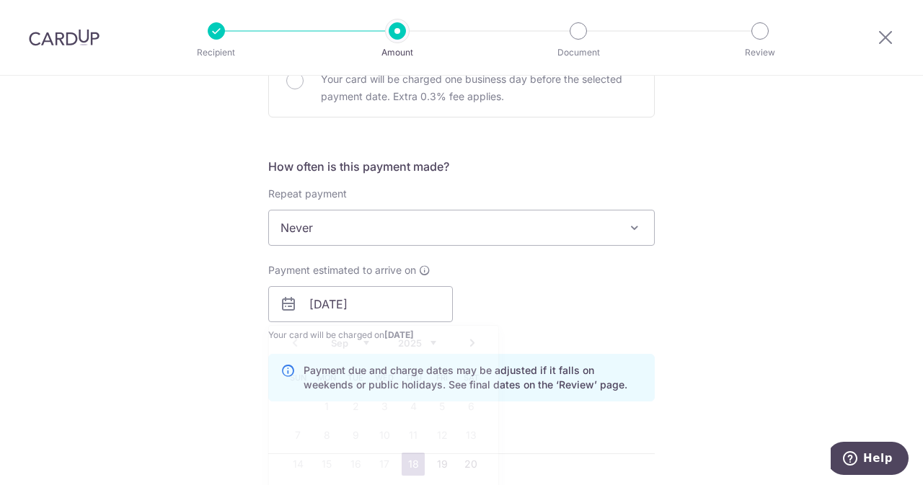
scroll to position [699, 0]
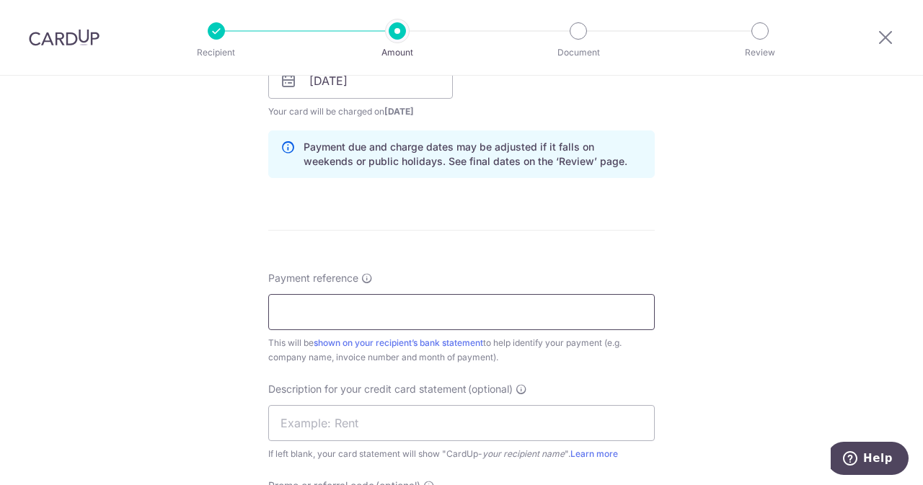
click at [444, 302] on input "Payment reference" at bounding box center [461, 312] width 387 height 36
type input "E"
drag, startPoint x: 446, startPoint y: 300, endPoint x: 348, endPoint y: 320, distance: 100.1
click at [348, 320] on input "ELIJAHPIES 25084627" at bounding box center [461, 312] width 387 height 36
type input "ELIJAHPIES 25084627"
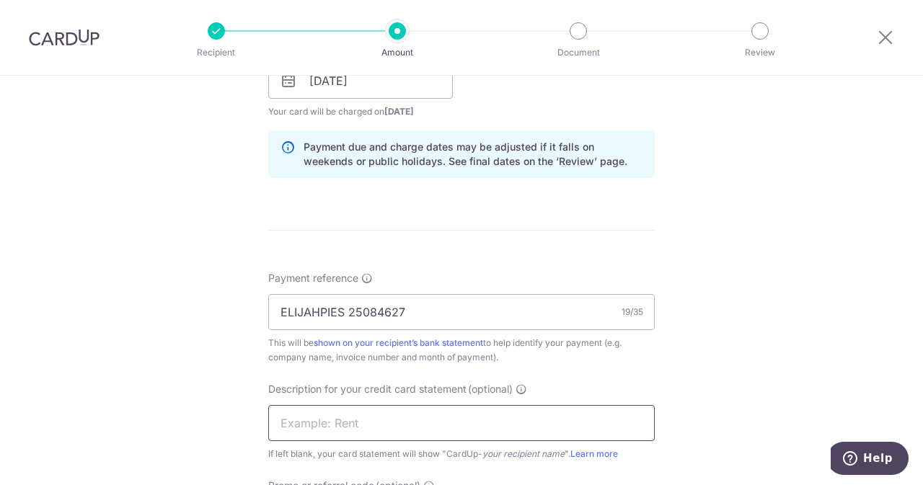
click at [338, 431] on input "text" at bounding box center [461, 423] width 387 height 36
paste input "25084627"
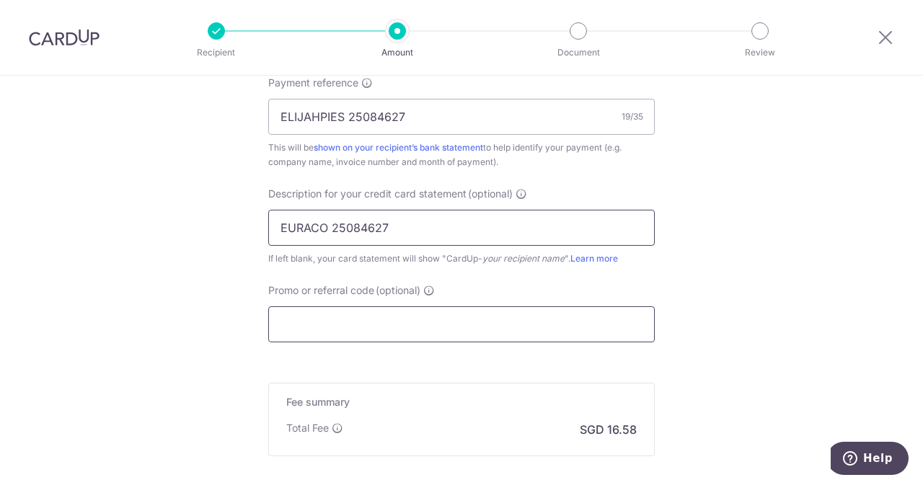
type input "EURACO 25084627"
click at [372, 317] on input "Promo or referral code (optional)" at bounding box center [461, 324] width 387 height 36
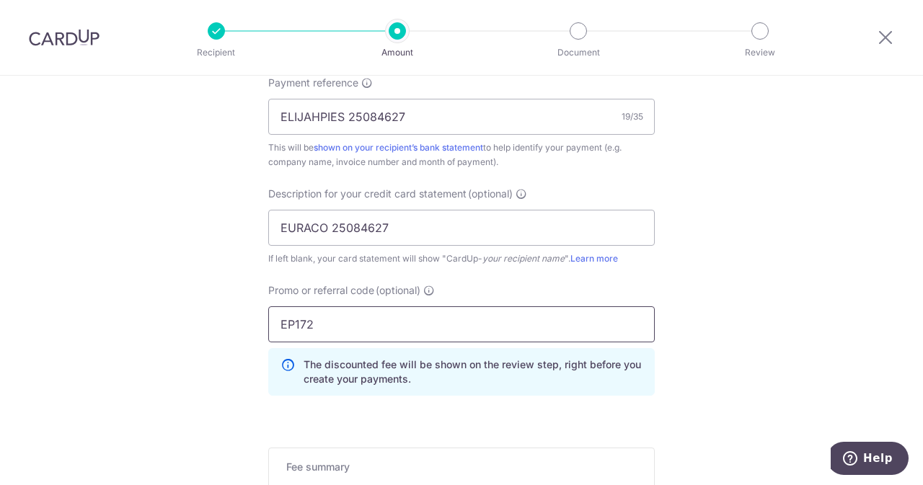
scroll to position [1111, 0]
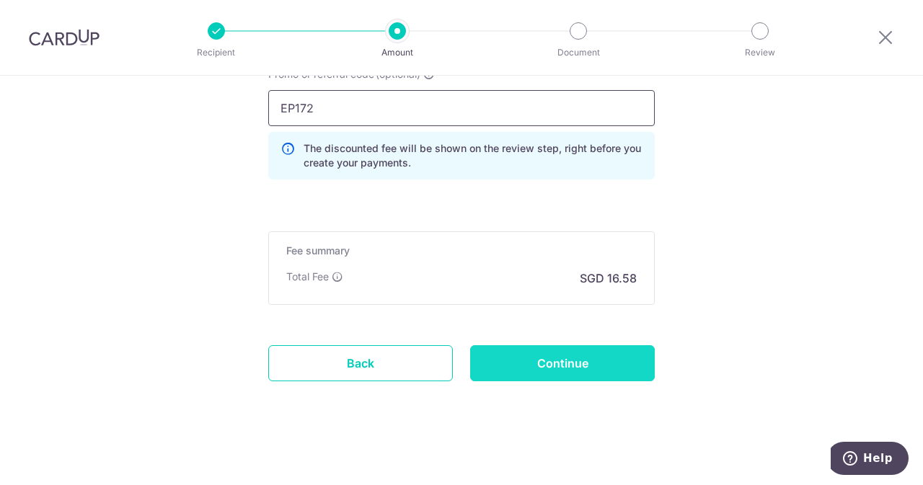
type input "EP172"
click at [552, 360] on input "Continue" at bounding box center [562, 363] width 185 height 36
type input "Create Schedule"
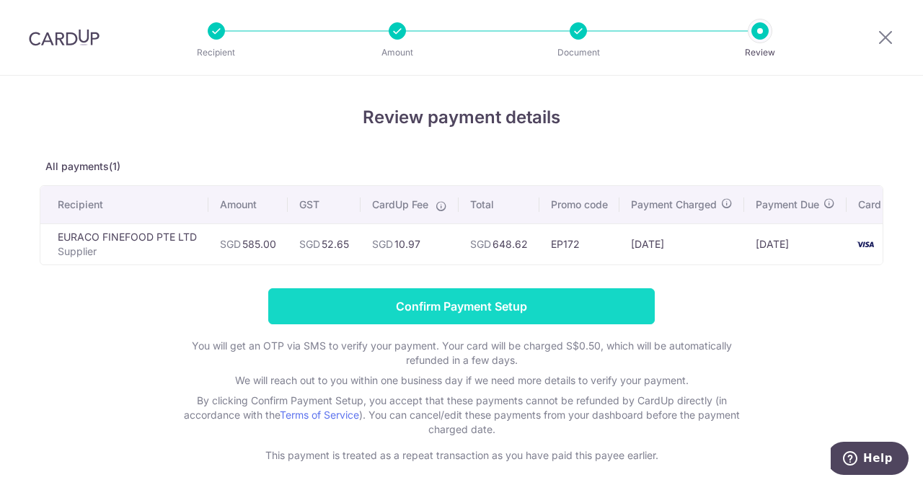
click at [438, 325] on input "Confirm Payment Setup" at bounding box center [461, 306] width 387 height 36
